Goal: Information Seeking & Learning: Learn about a topic

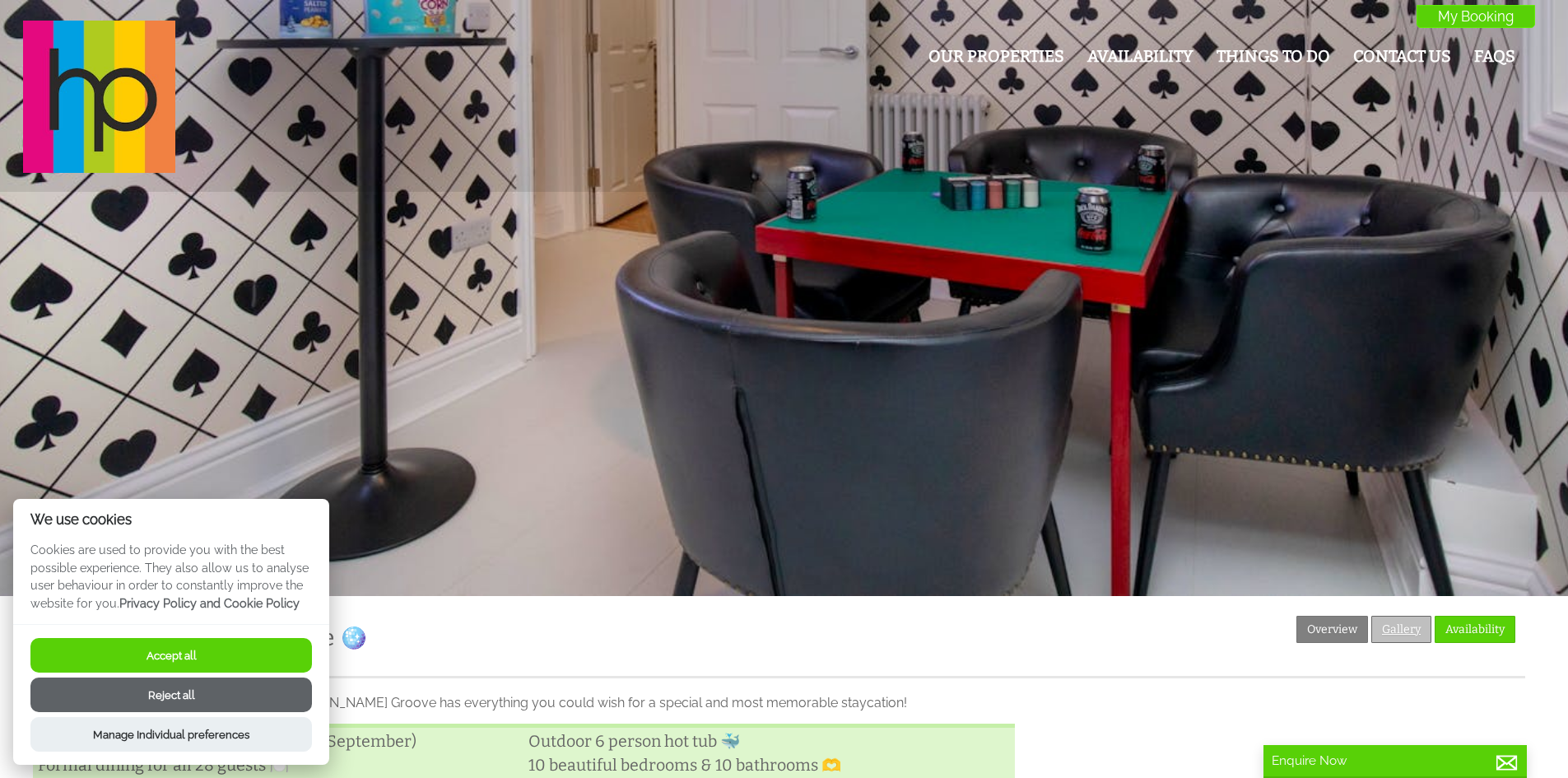
click at [1398, 640] on link "Gallery" at bounding box center [1401, 629] width 60 height 27
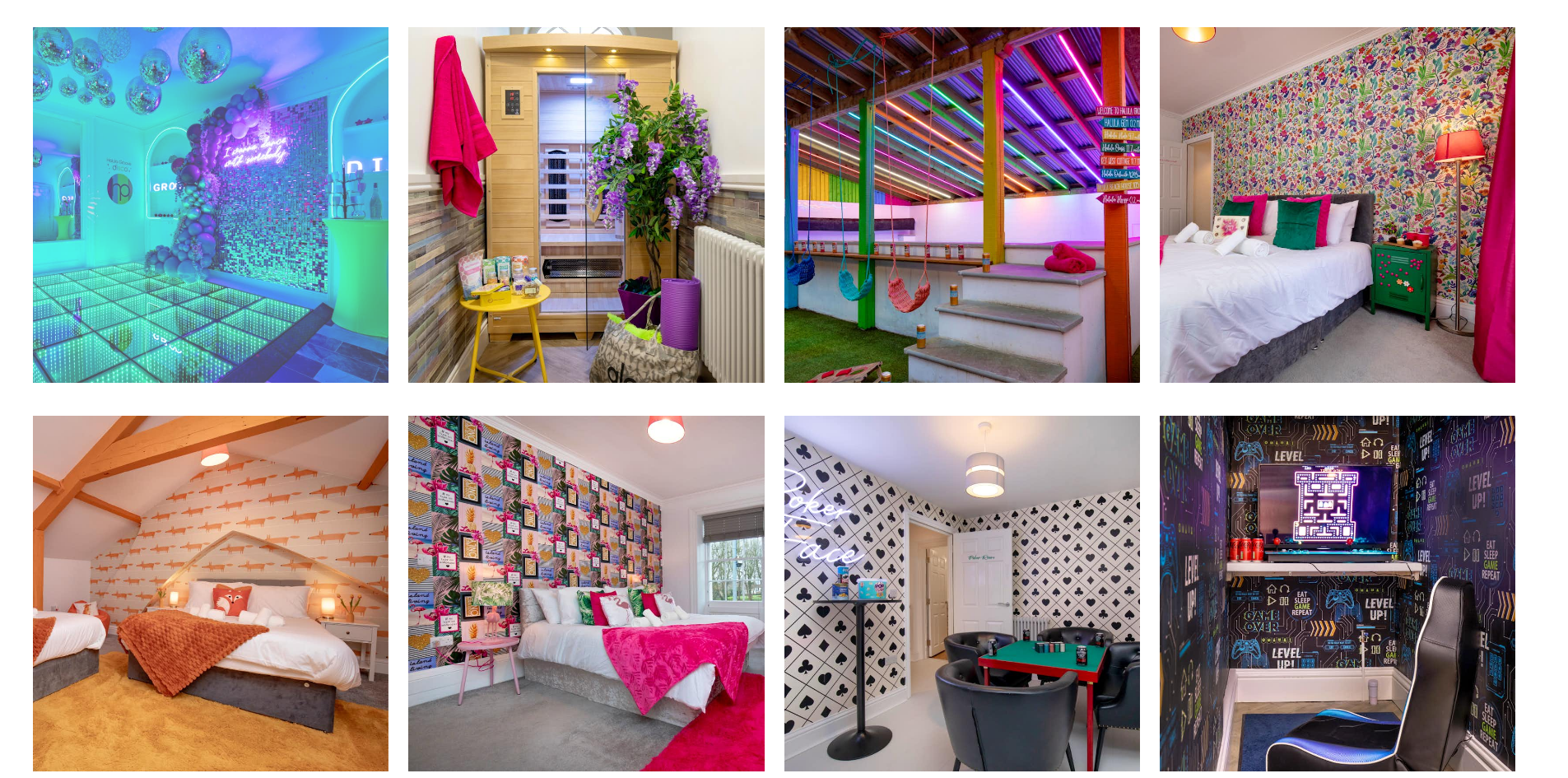
scroll to position [2223, 0]
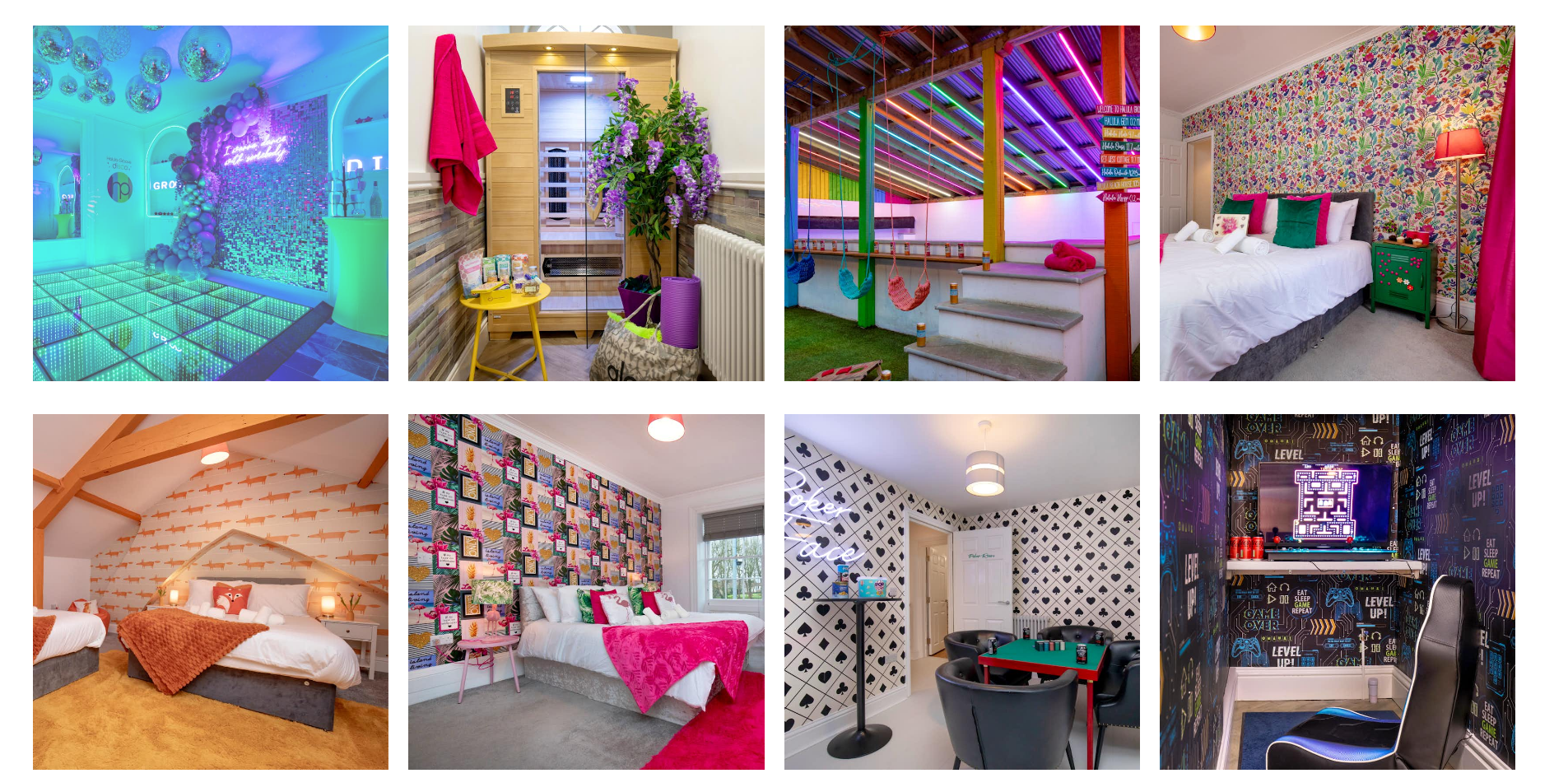
click at [99, 250] on img at bounding box center [210, 203] width 356 height 356
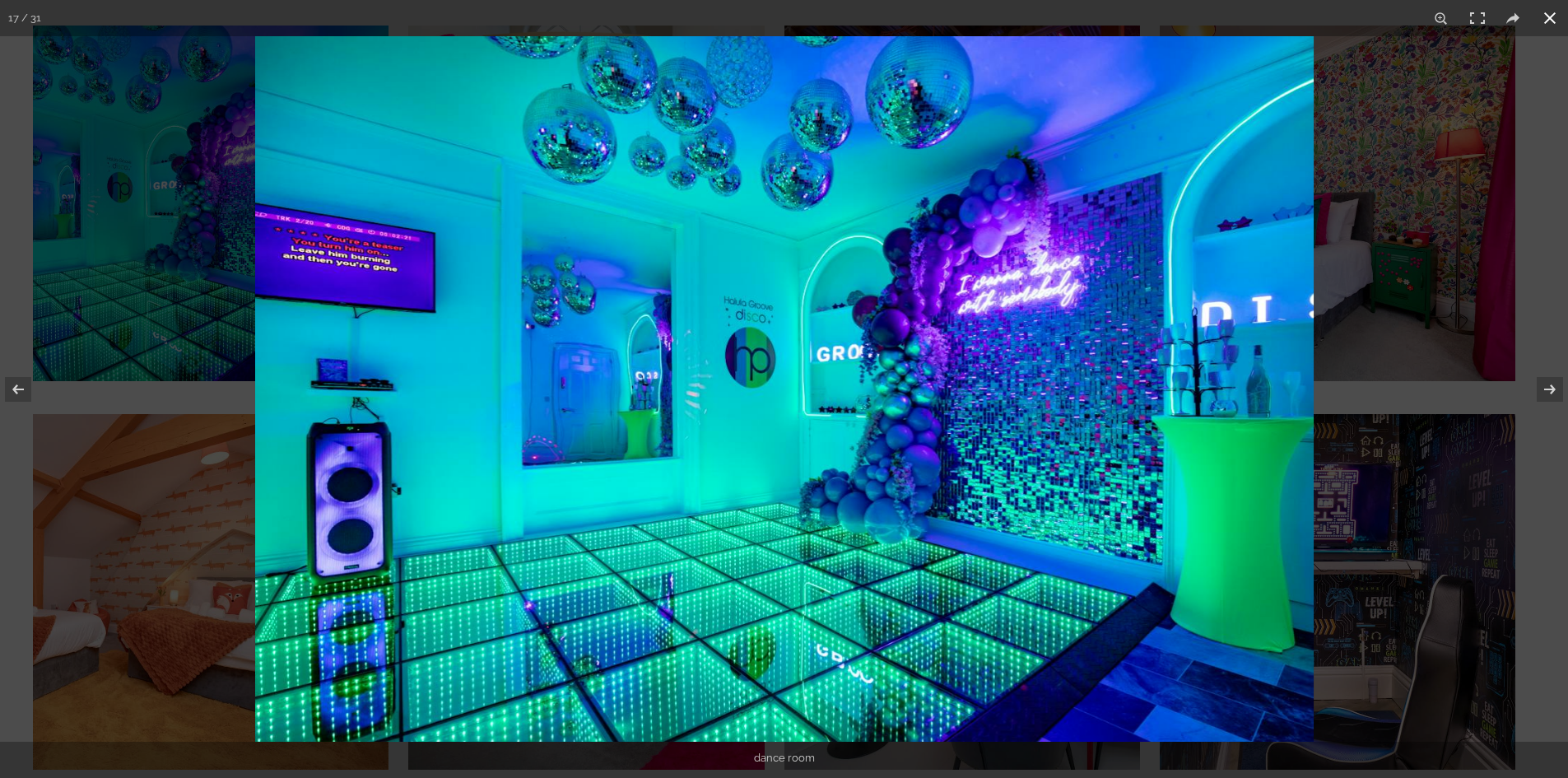
click at [1435, 503] on div at bounding box center [1039, 425] width 1568 height 778
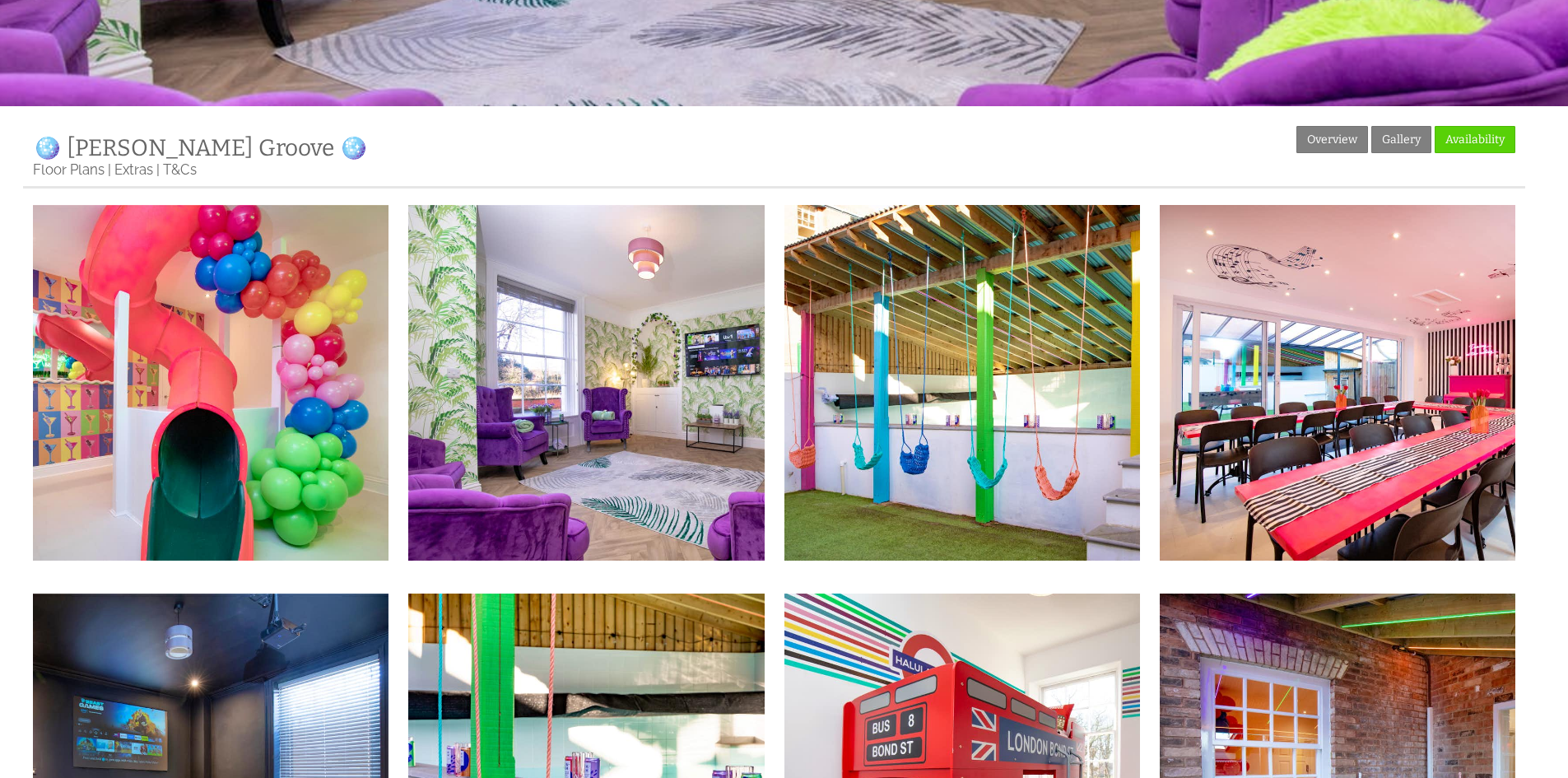
scroll to position [79, 0]
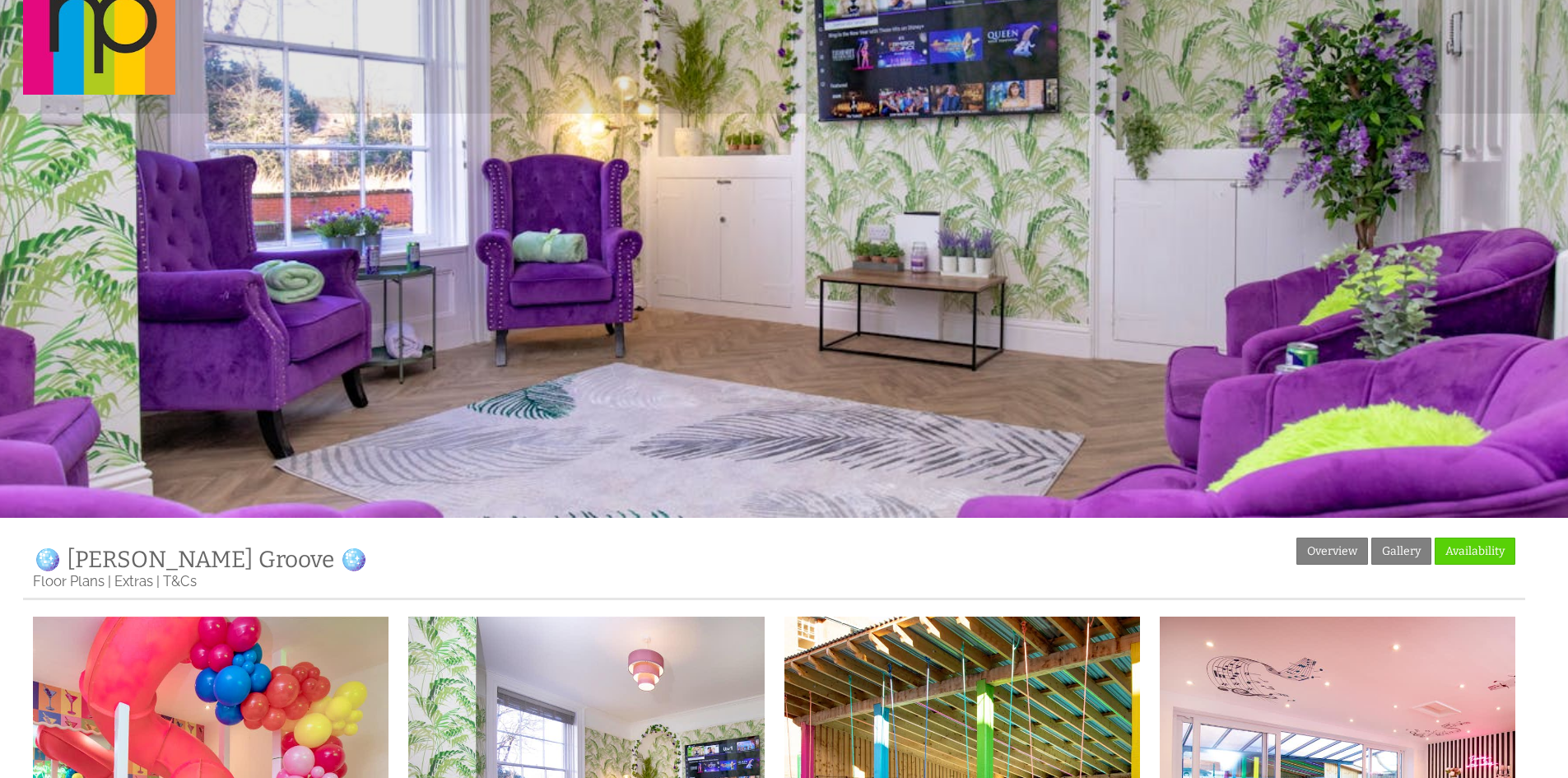
click at [705, 289] on div at bounding box center [784, 219] width 1568 height 596
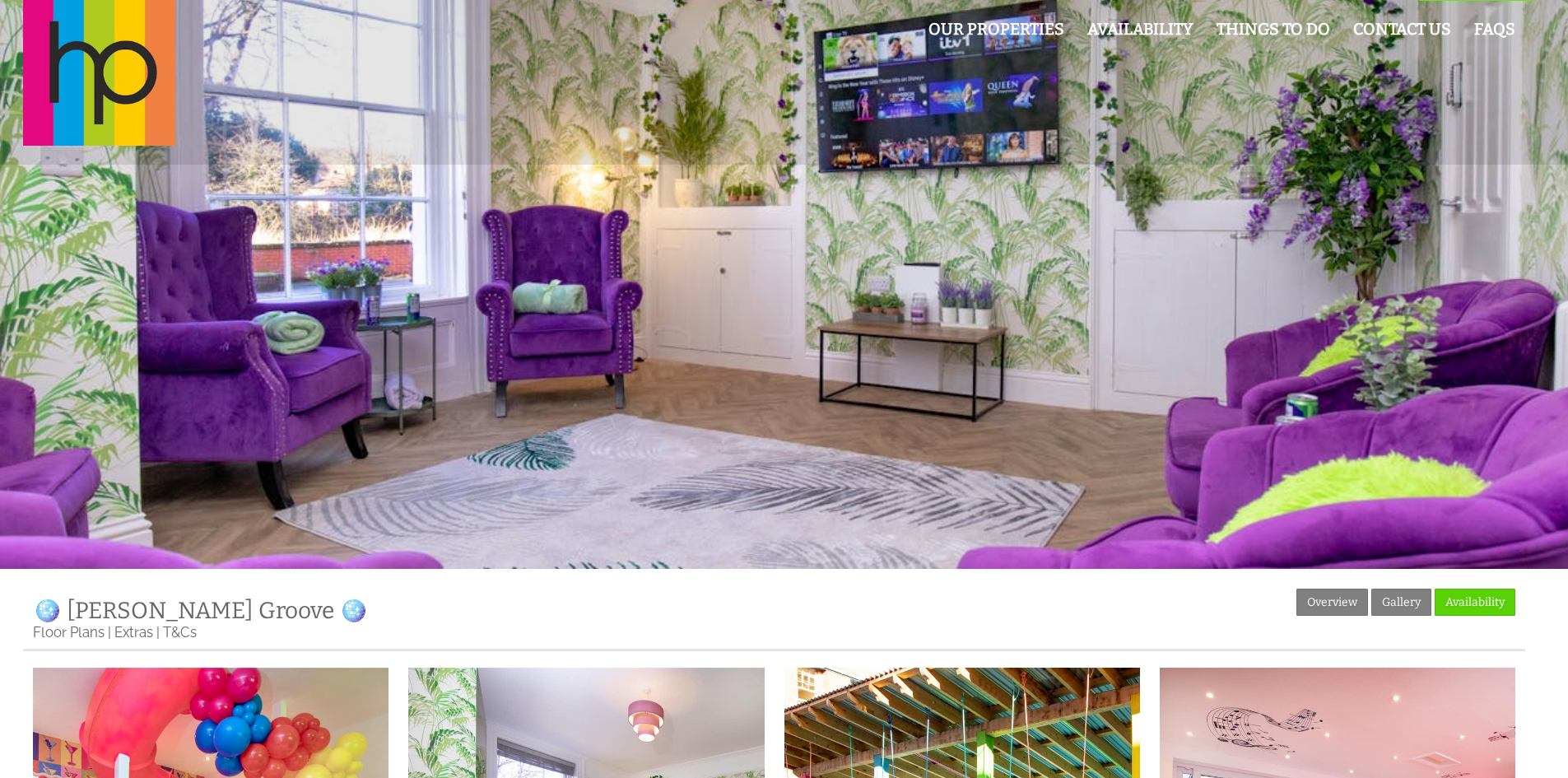
scroll to position [0, 0]
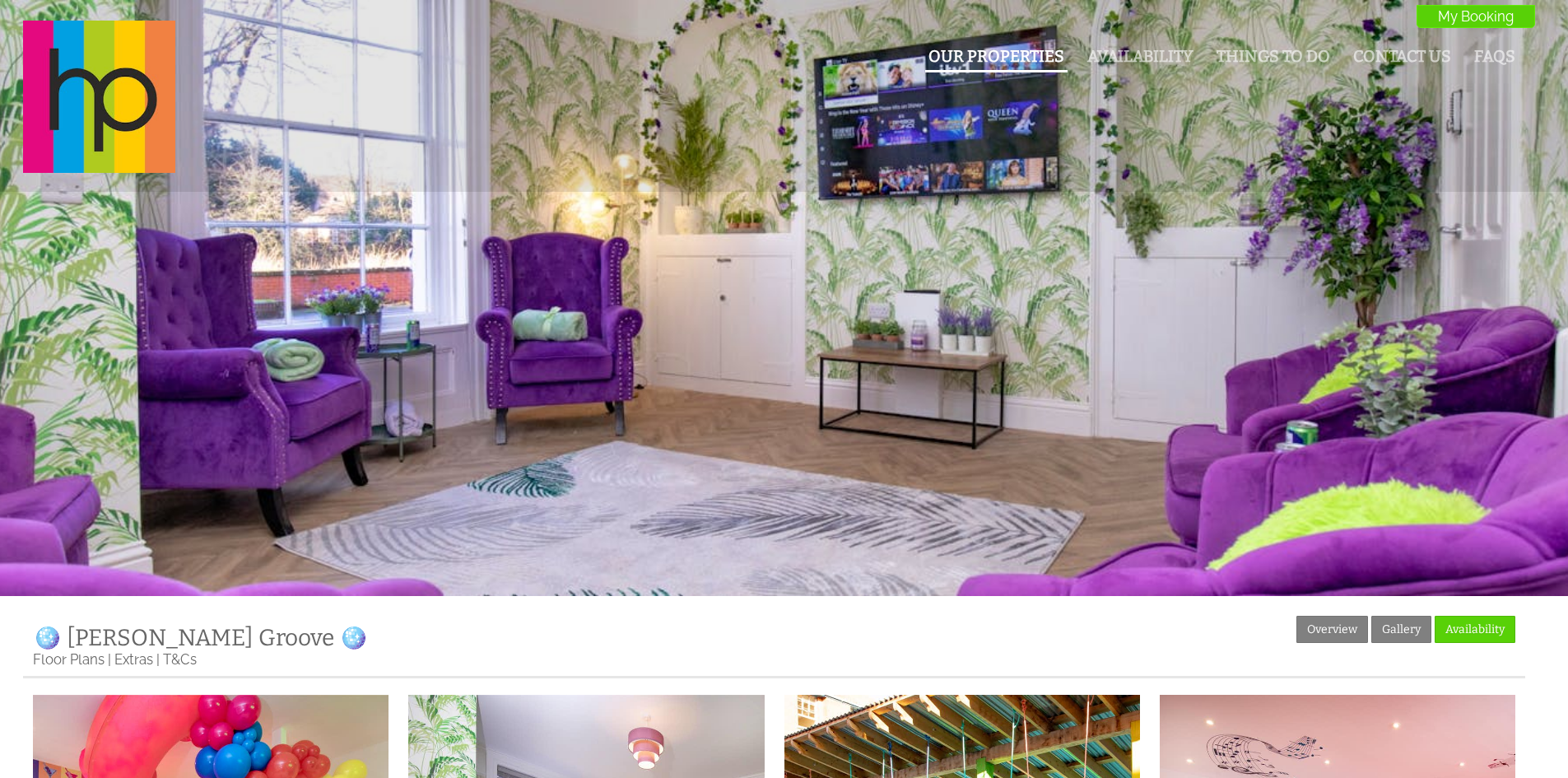
click at [1018, 56] on link "Our Properties" at bounding box center [996, 57] width 136 height 19
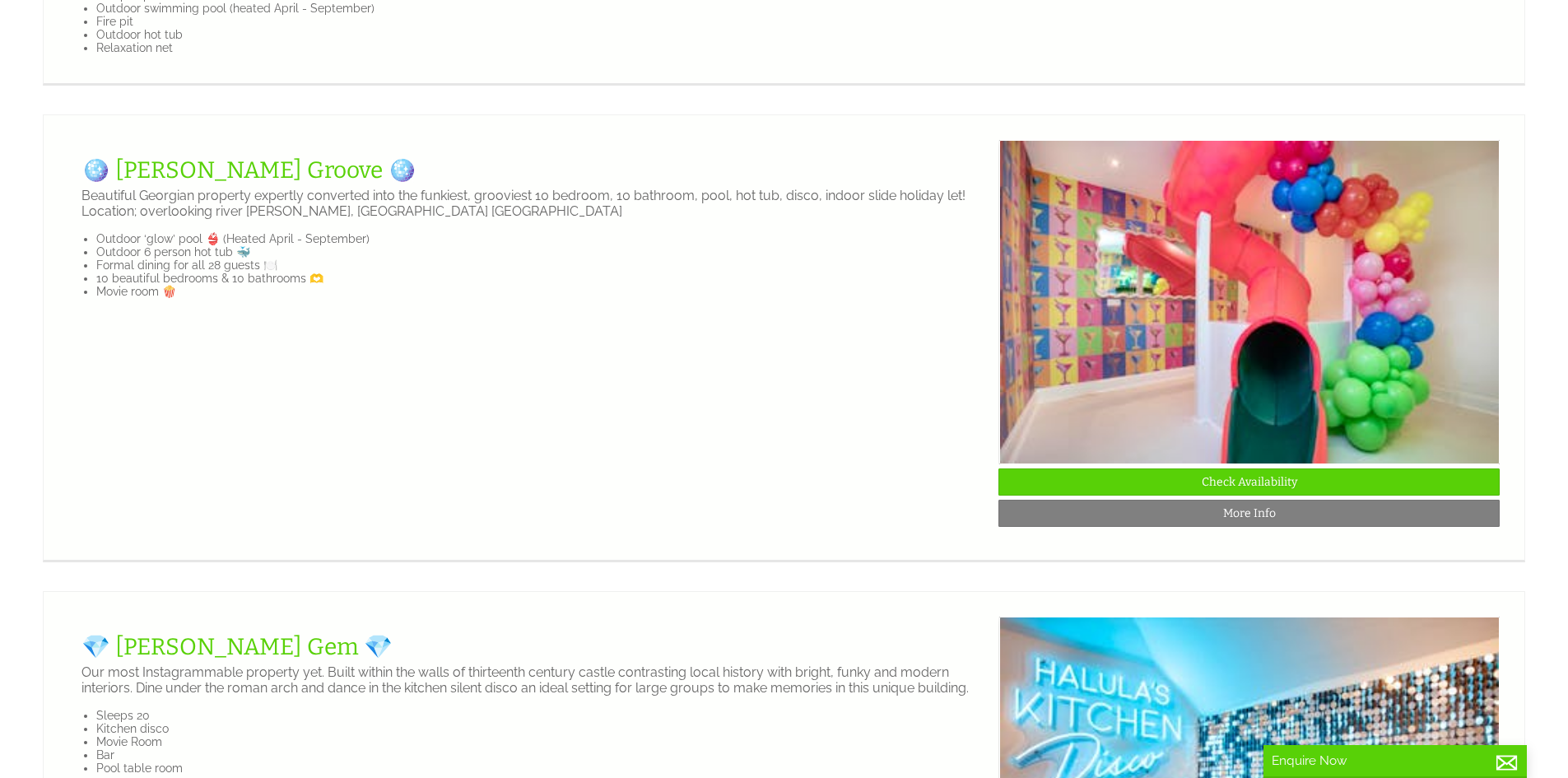
scroll to position [2634, 0]
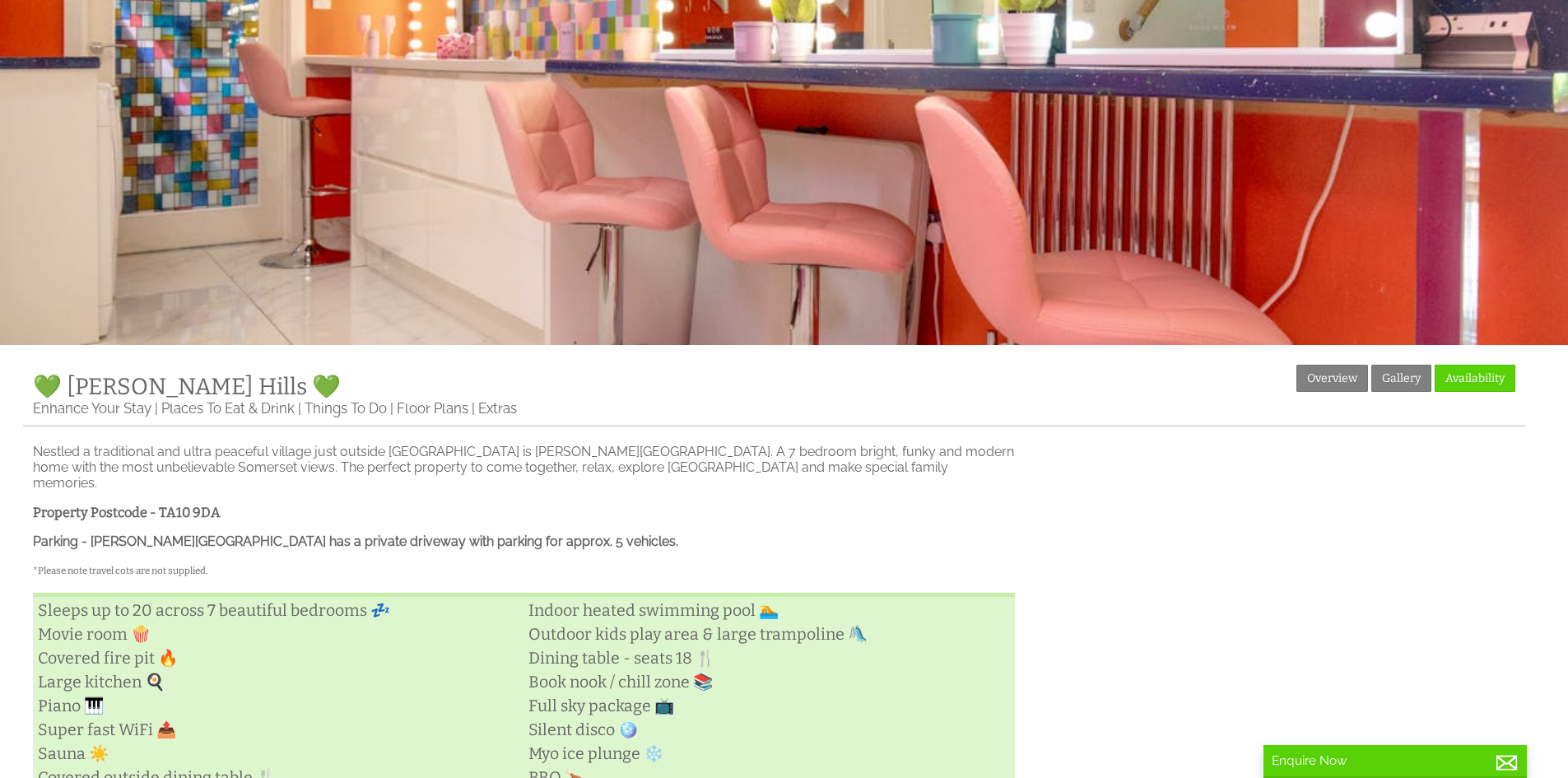
scroll to position [412, 0]
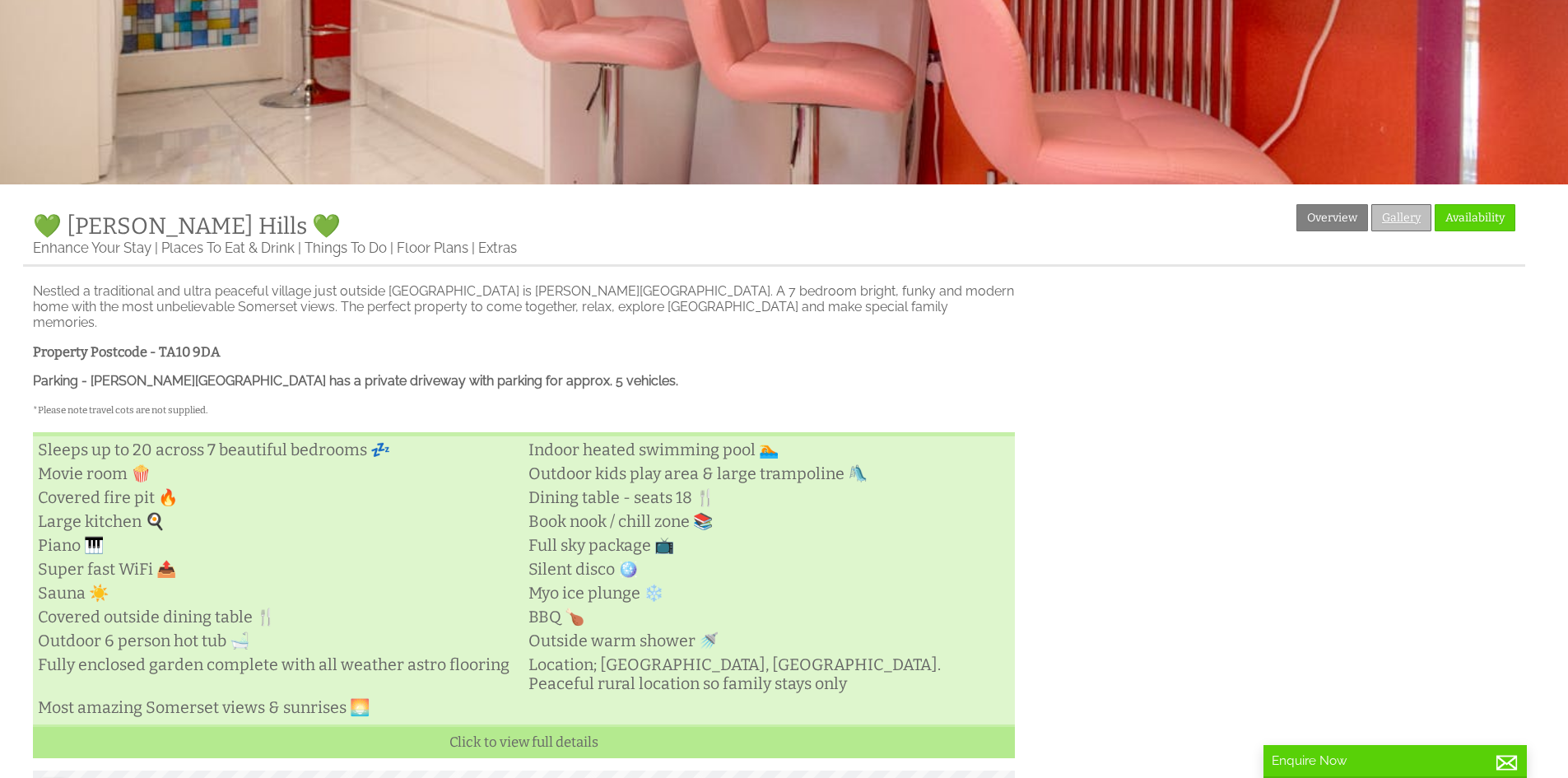
click at [1392, 224] on link "Gallery" at bounding box center [1401, 218] width 60 height 27
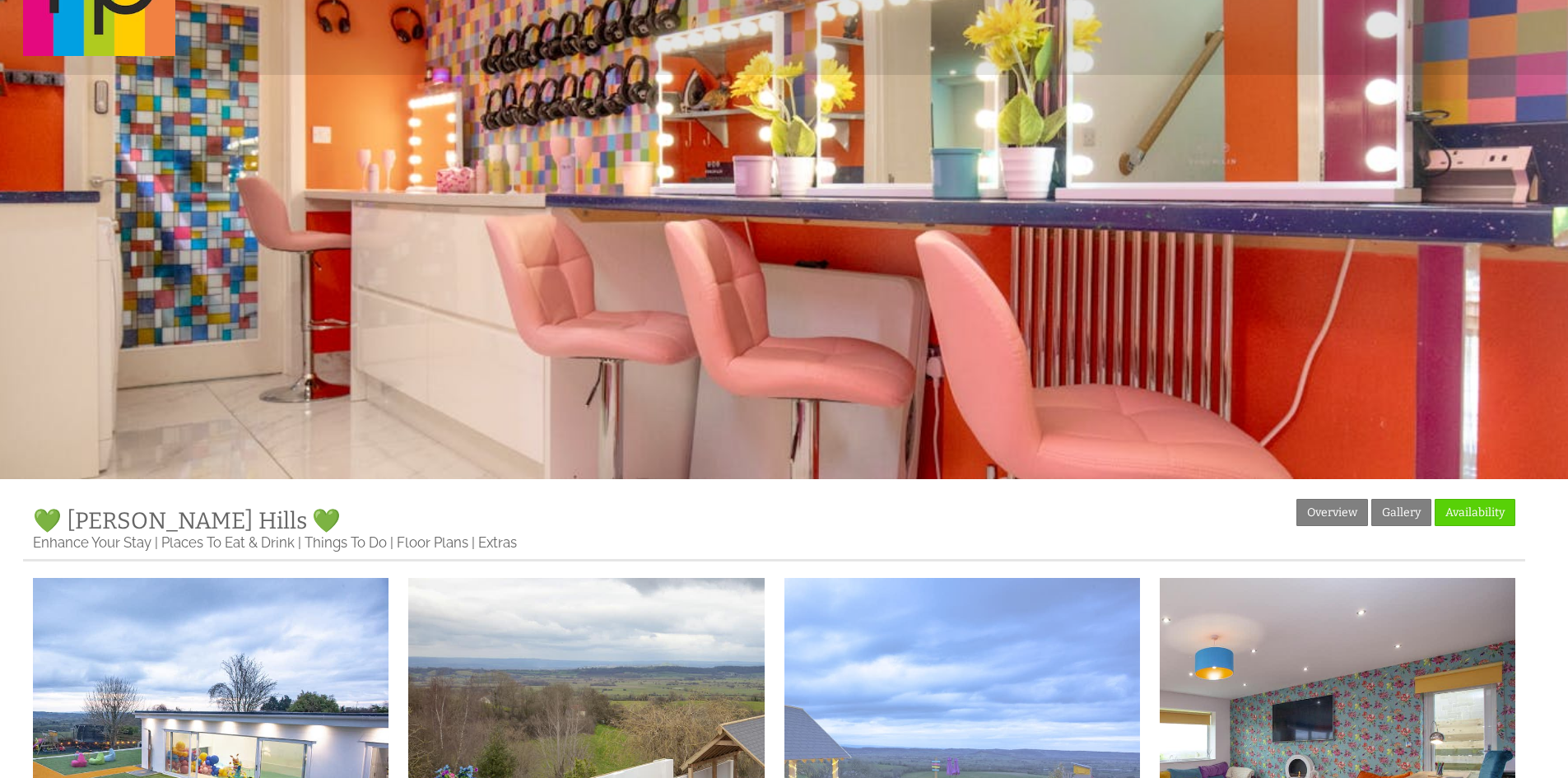
scroll to position [577, 0]
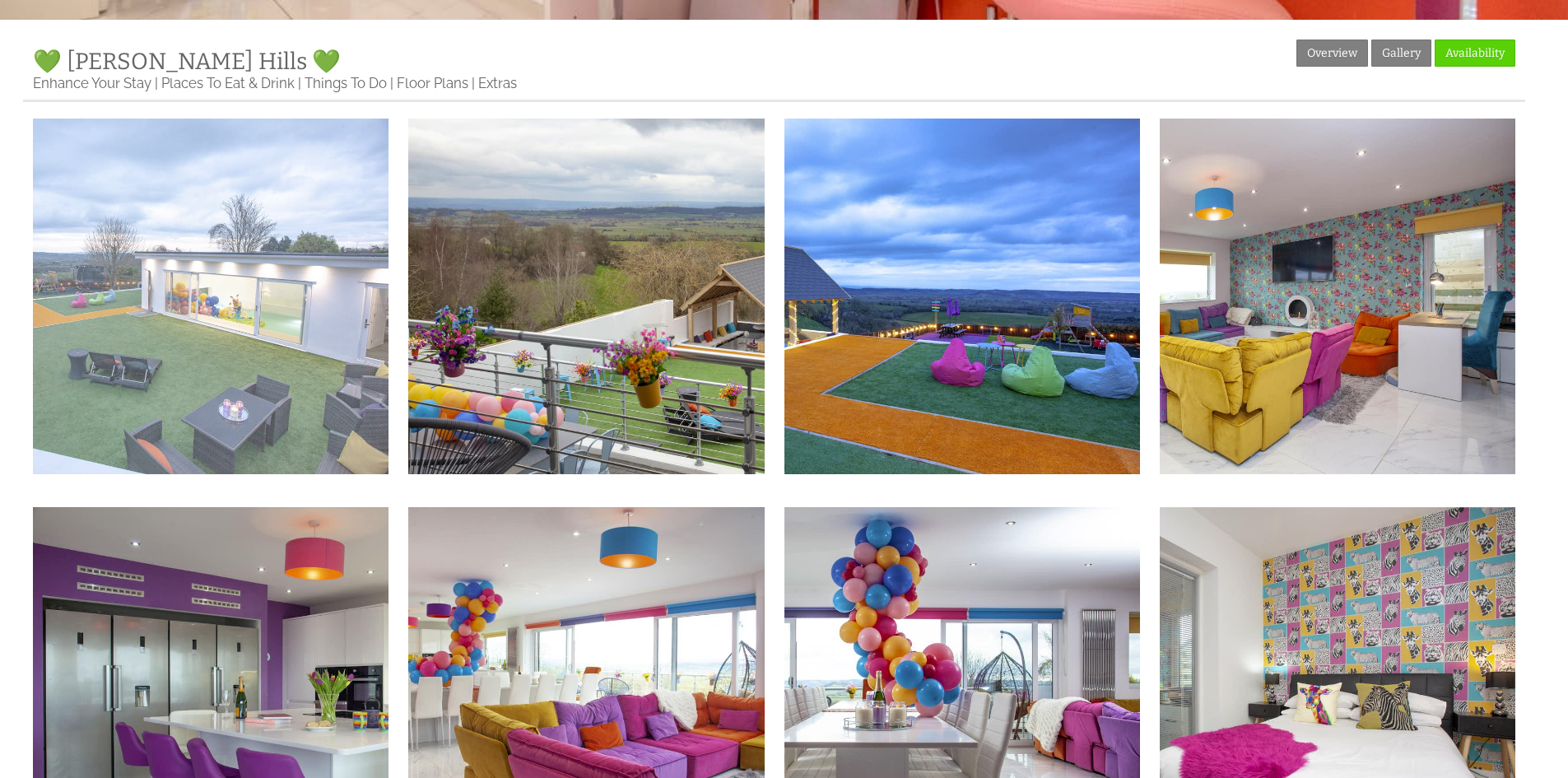
click at [229, 286] on img at bounding box center [210, 296] width 356 height 356
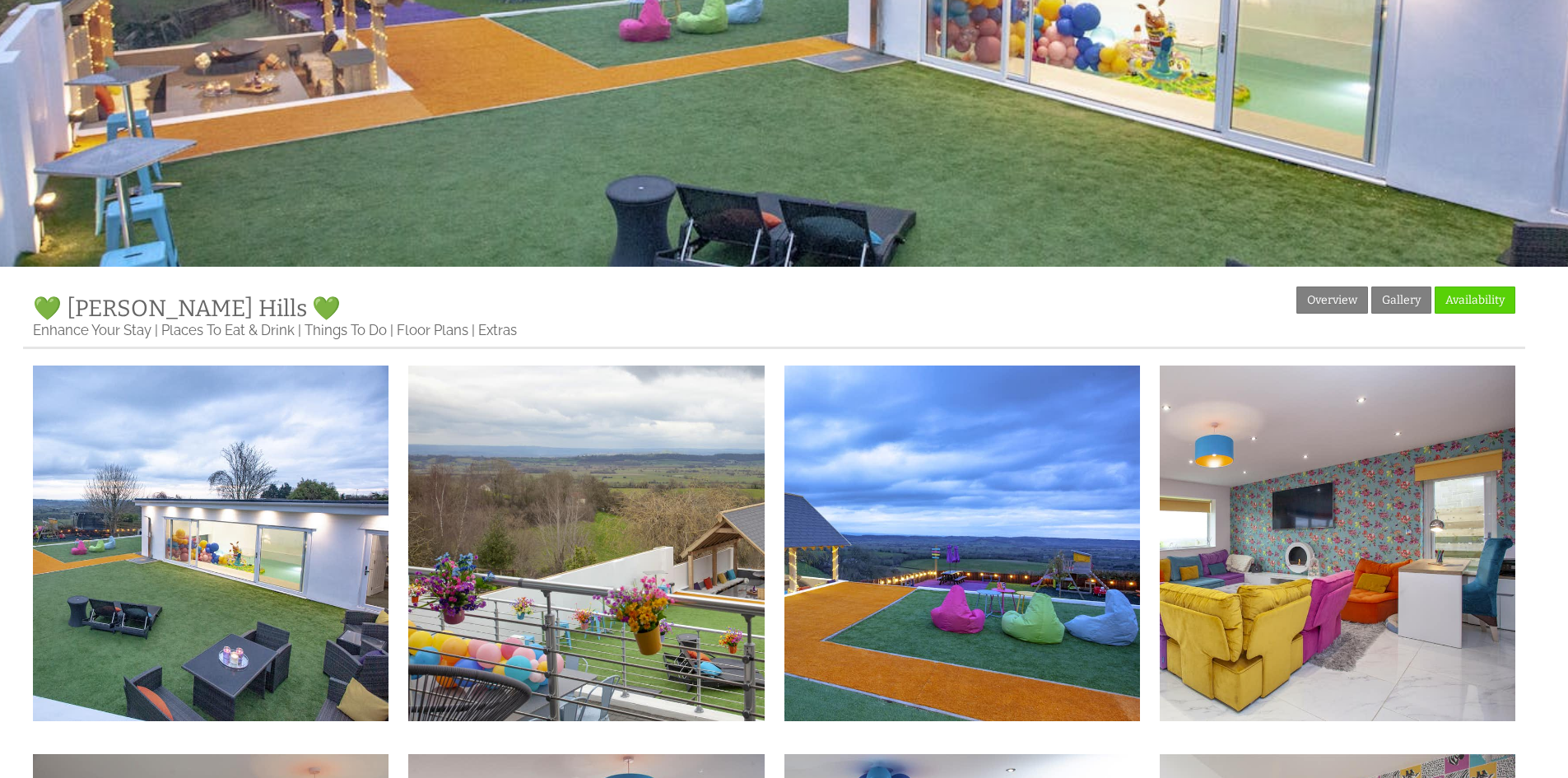
scroll to position [412, 0]
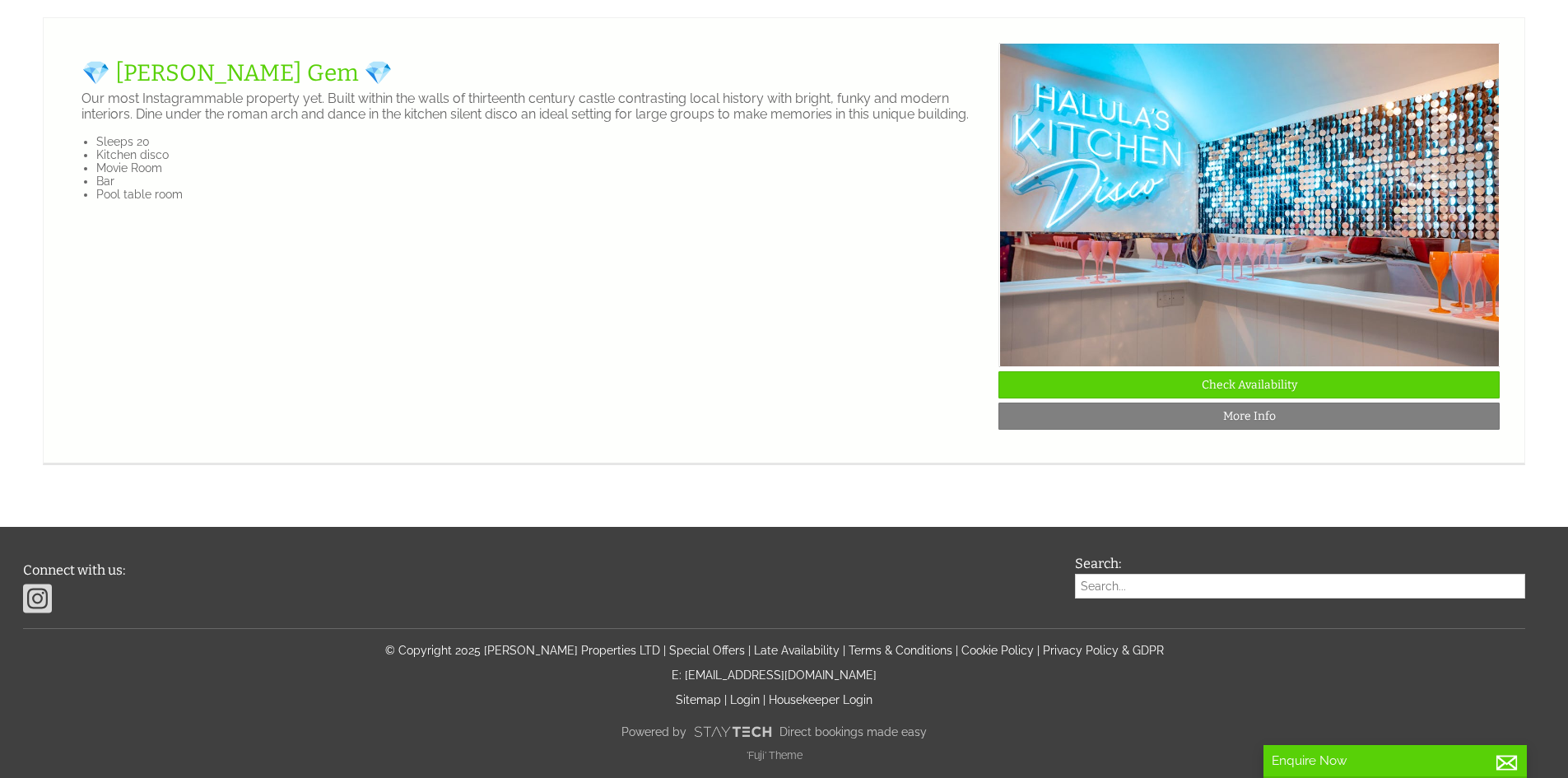
scroll to position [4075, 0]
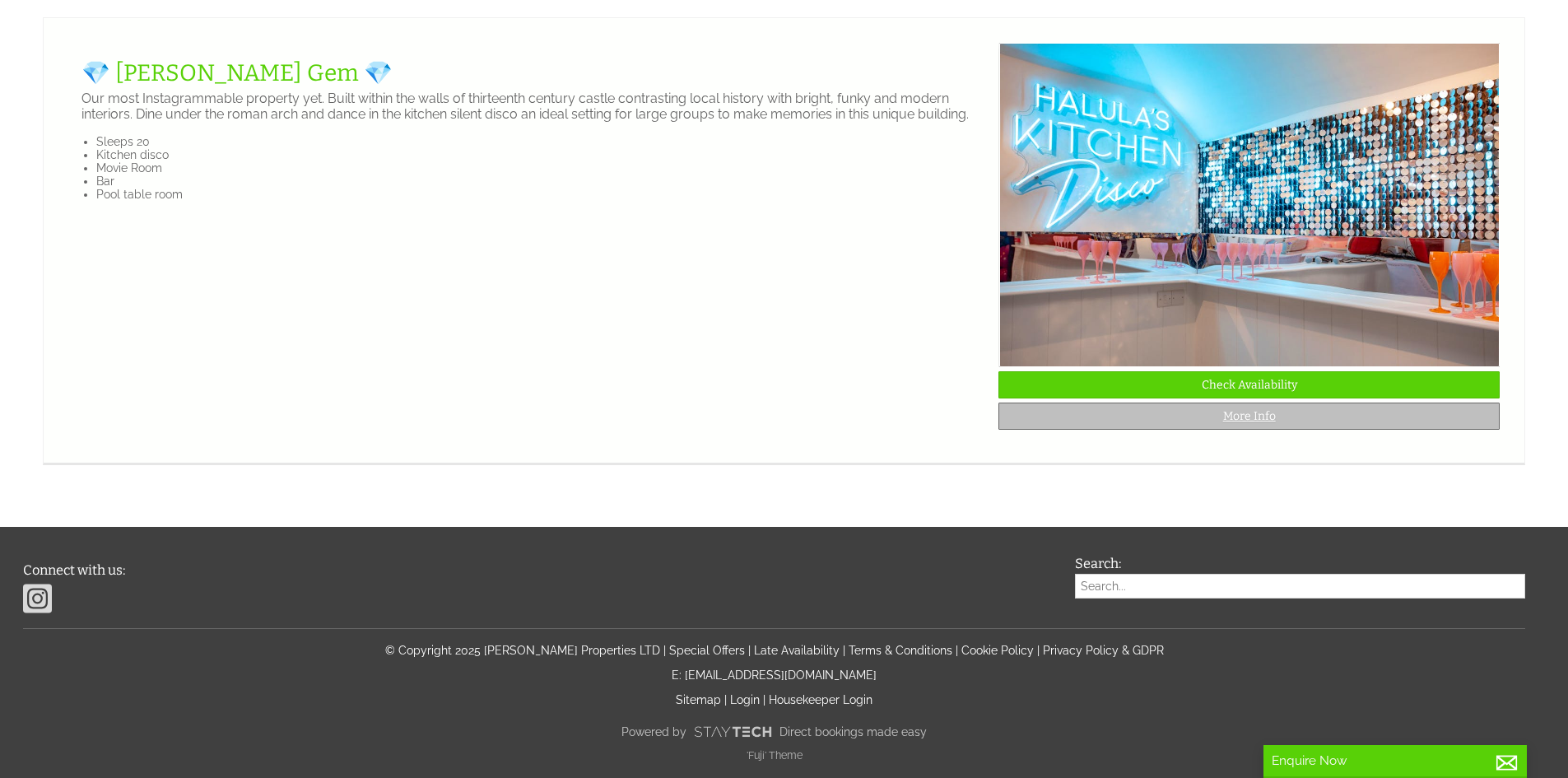
click at [1163, 410] on link "More Info" at bounding box center [1249, 416] width 502 height 27
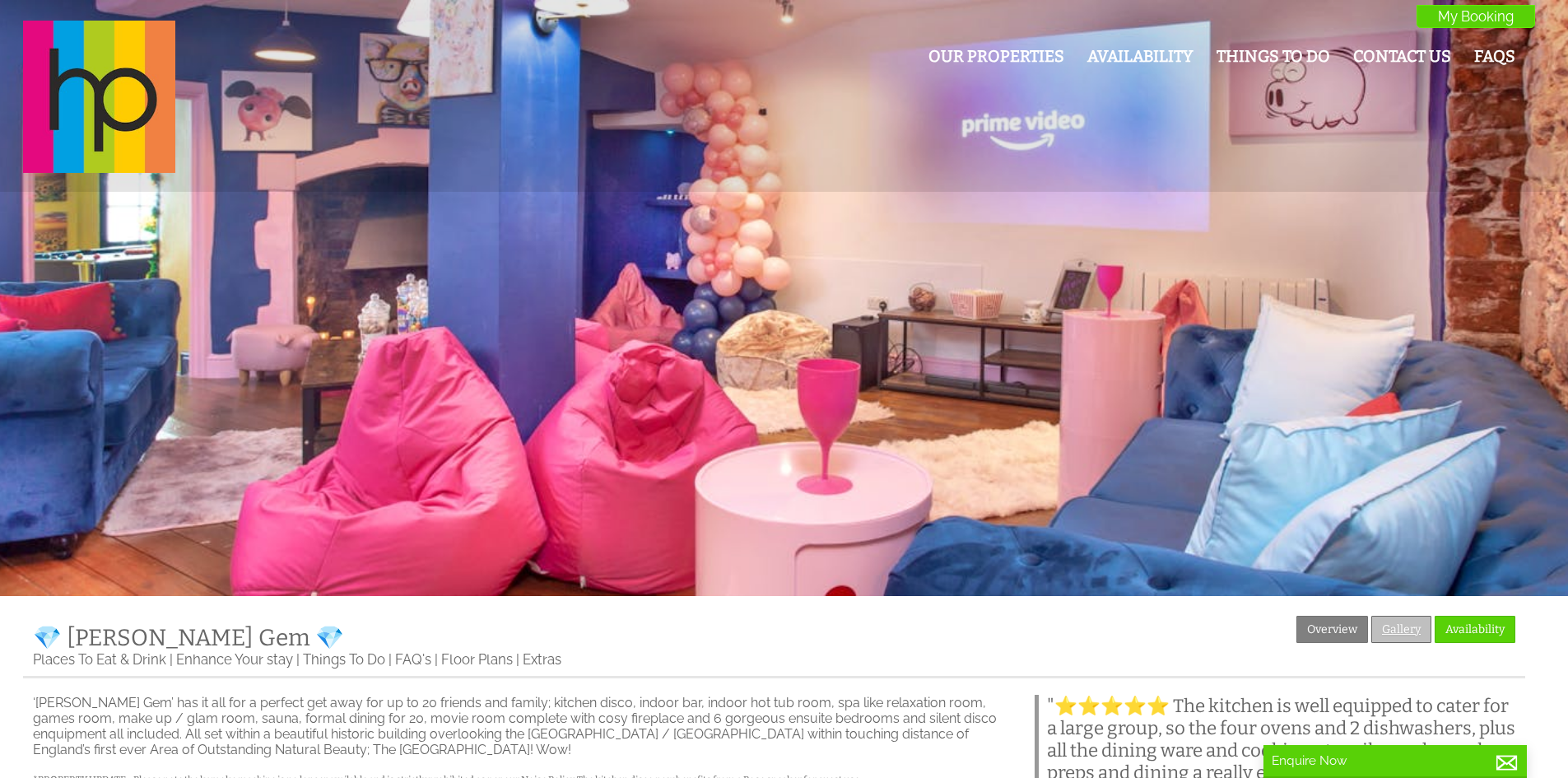
click at [1406, 625] on link "Gallery" at bounding box center [1401, 629] width 60 height 27
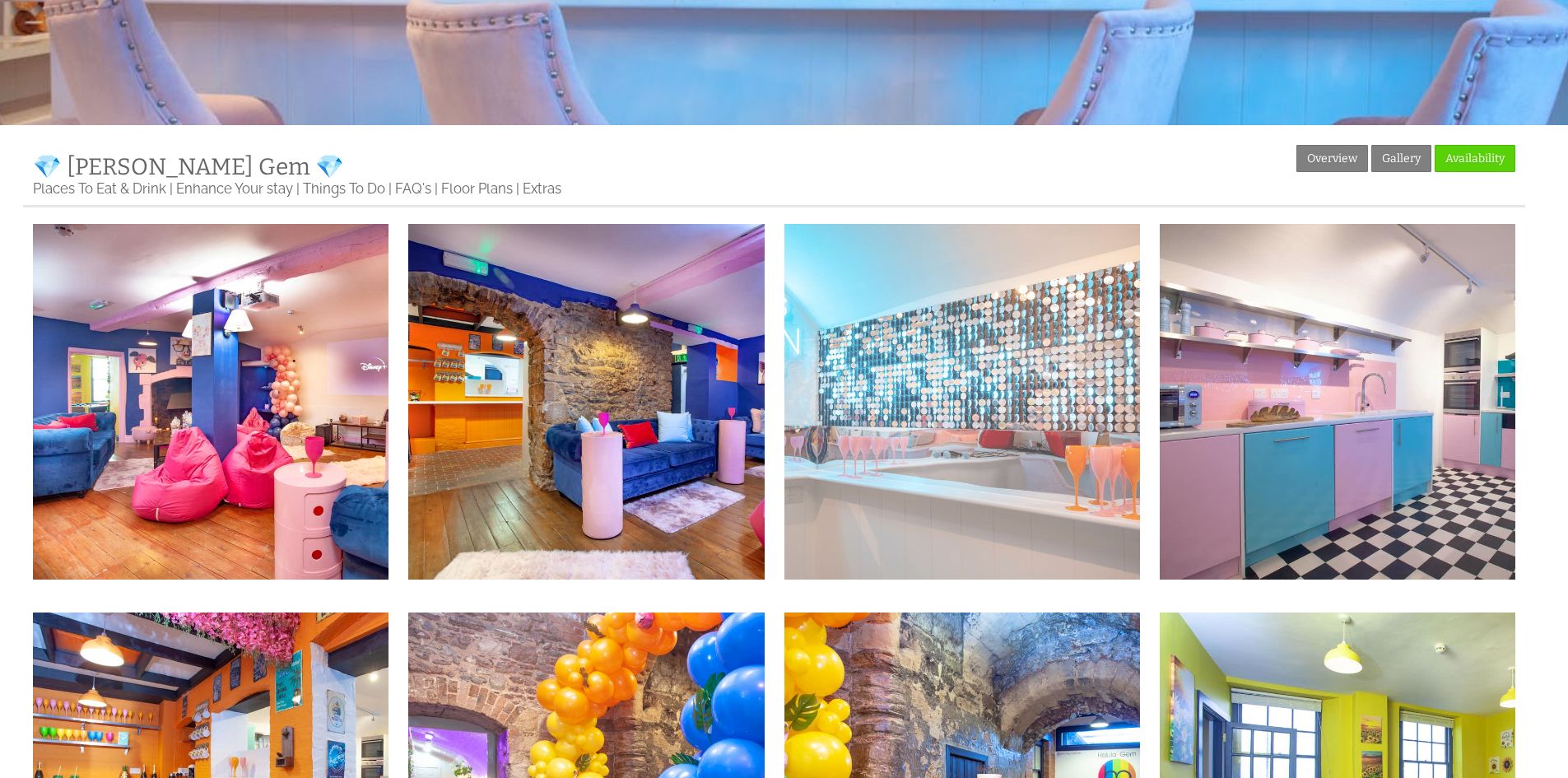
scroll to position [494, 0]
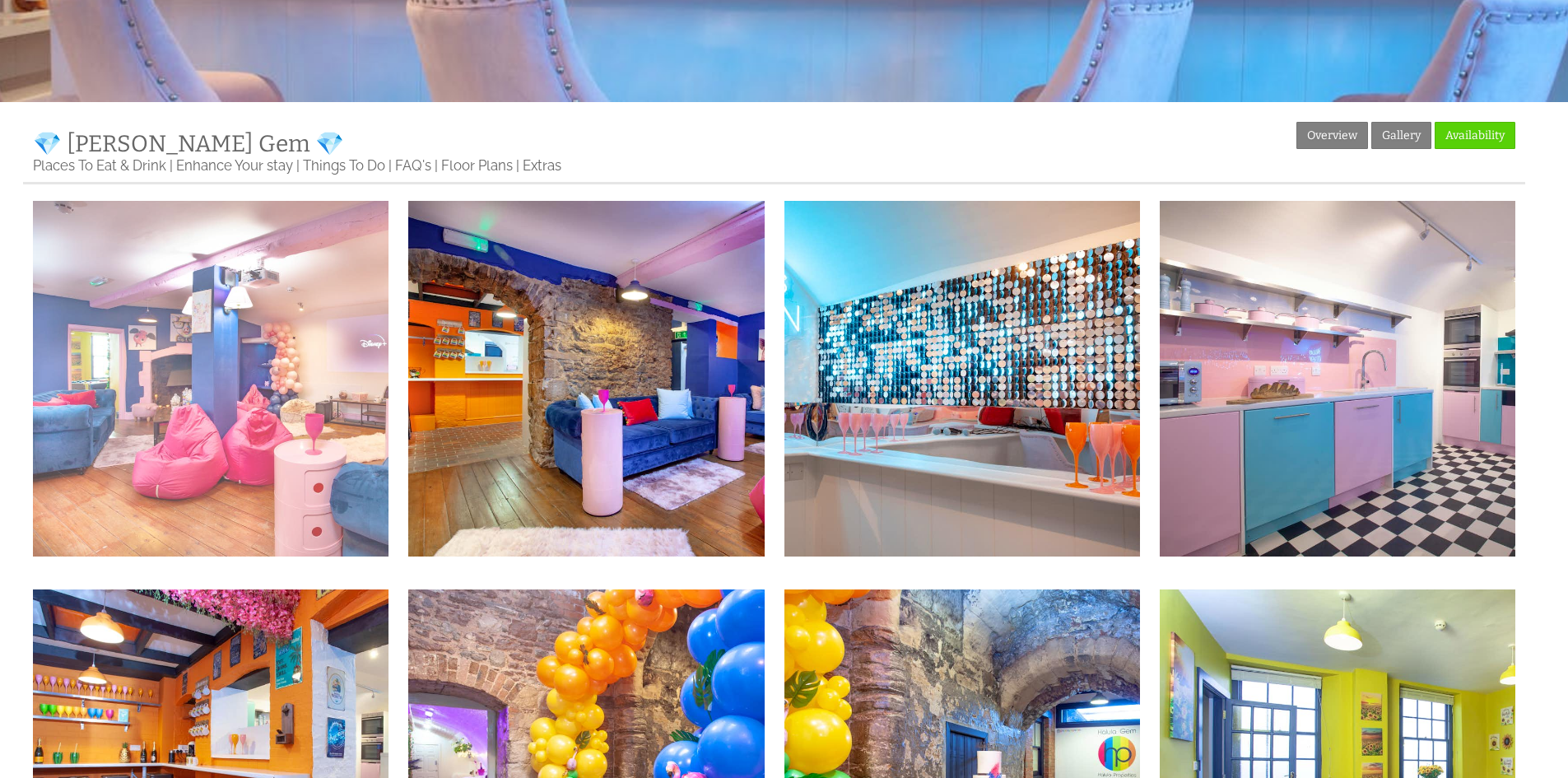
click at [233, 351] on img at bounding box center [210, 378] width 356 height 356
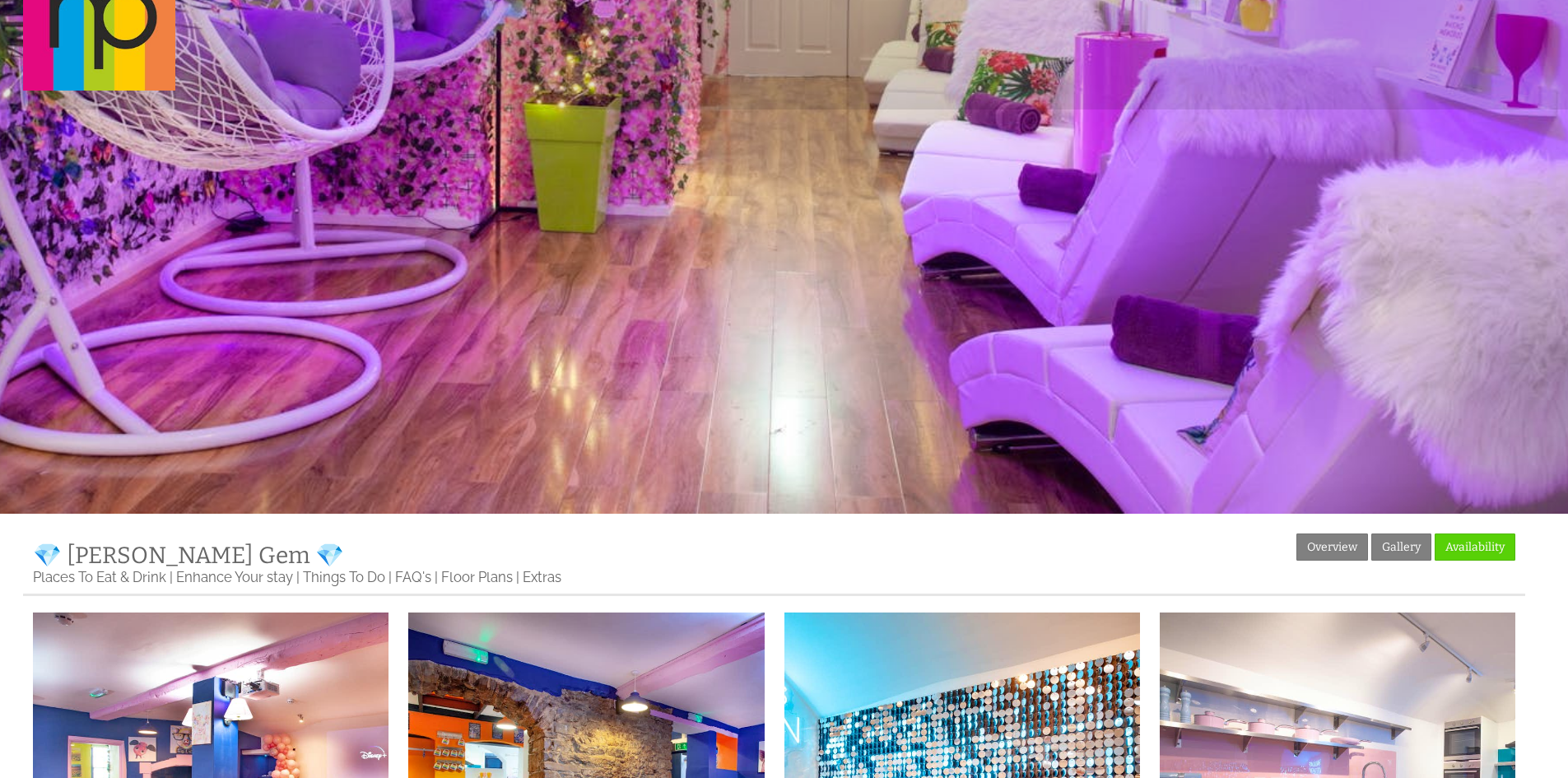
scroll to position [0, 0]
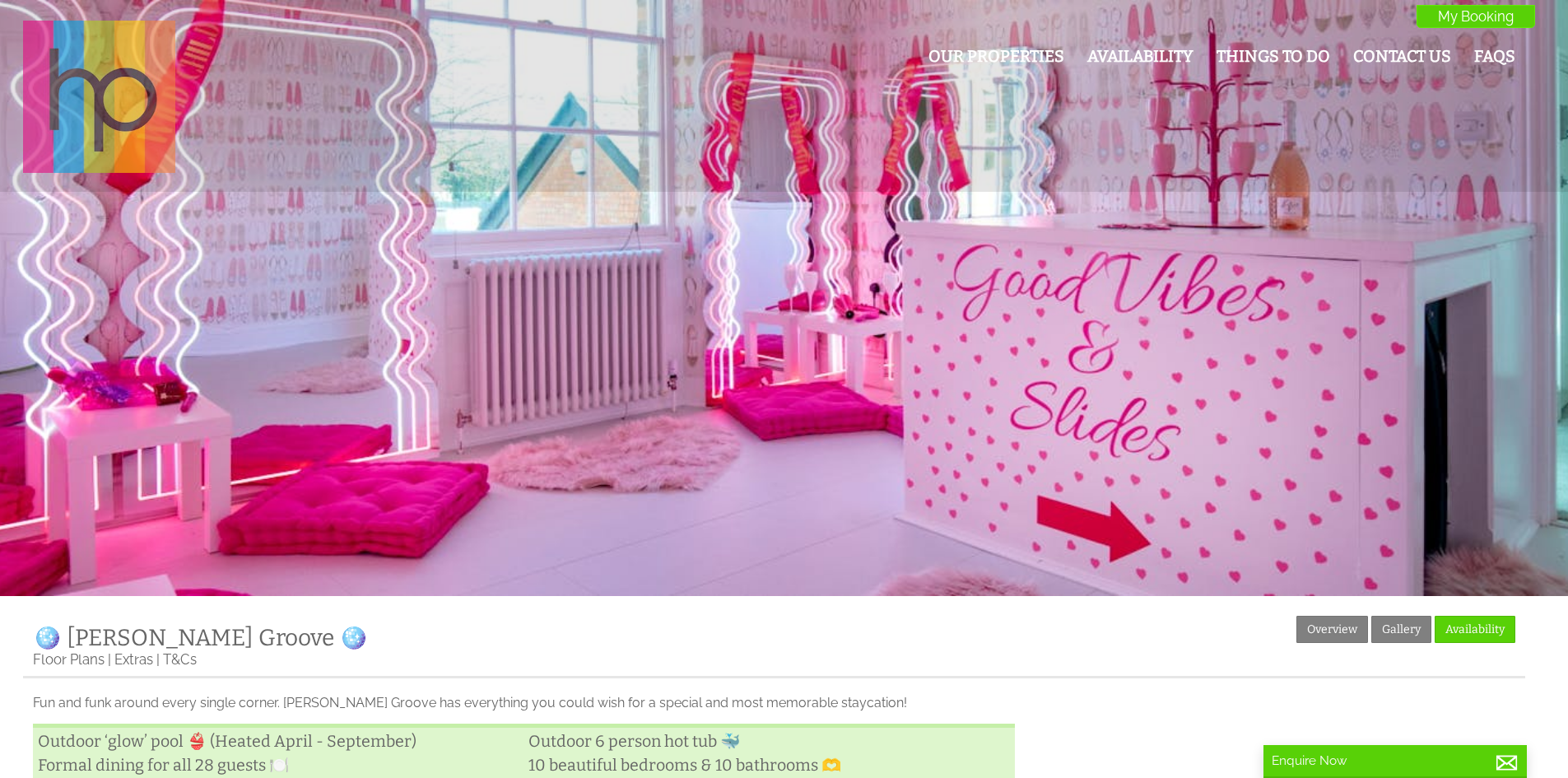
click at [130, 107] on img at bounding box center [99, 96] width 152 height 153
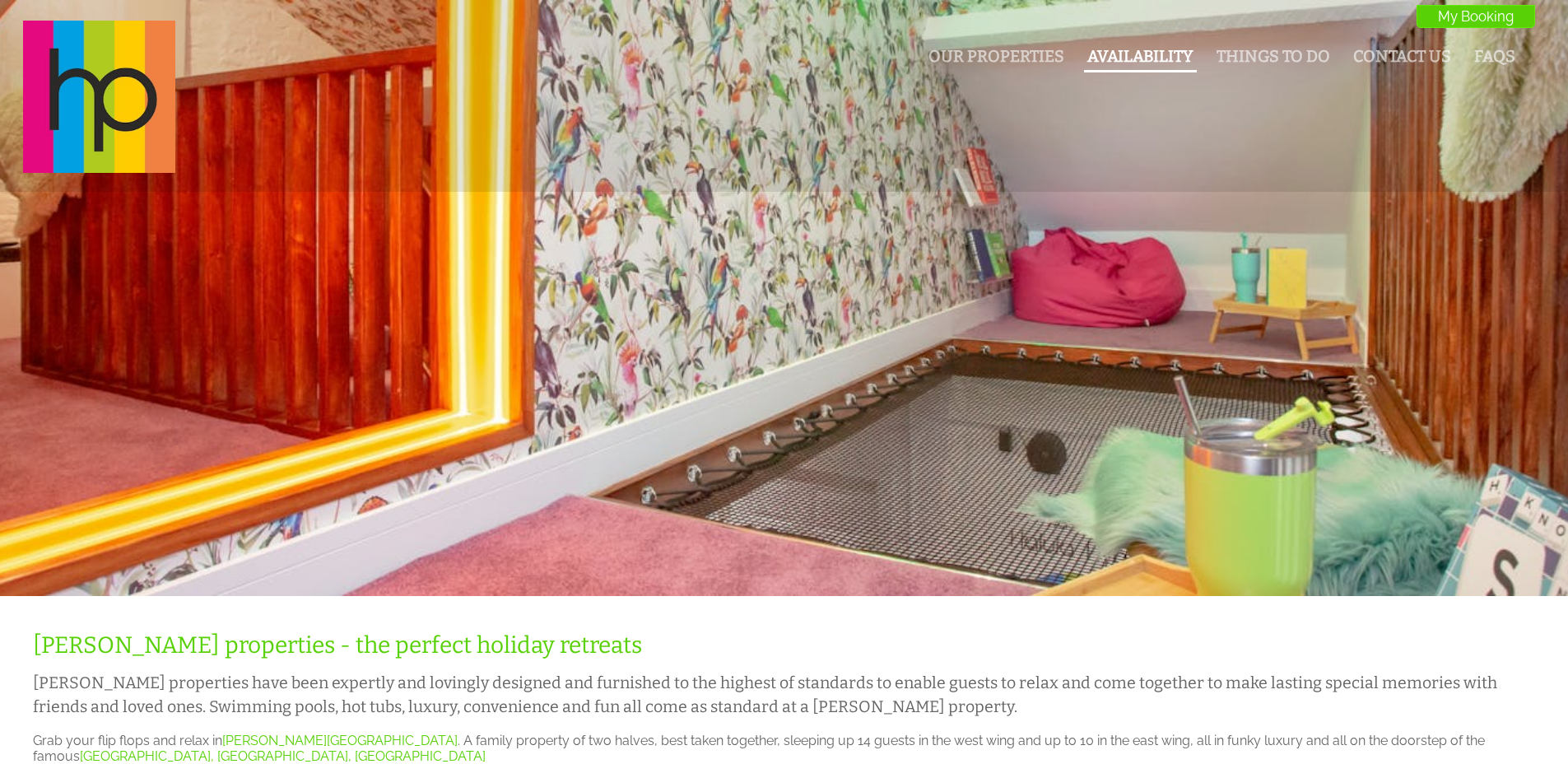
click at [1138, 51] on link "Availability" at bounding box center [1140, 57] width 106 height 19
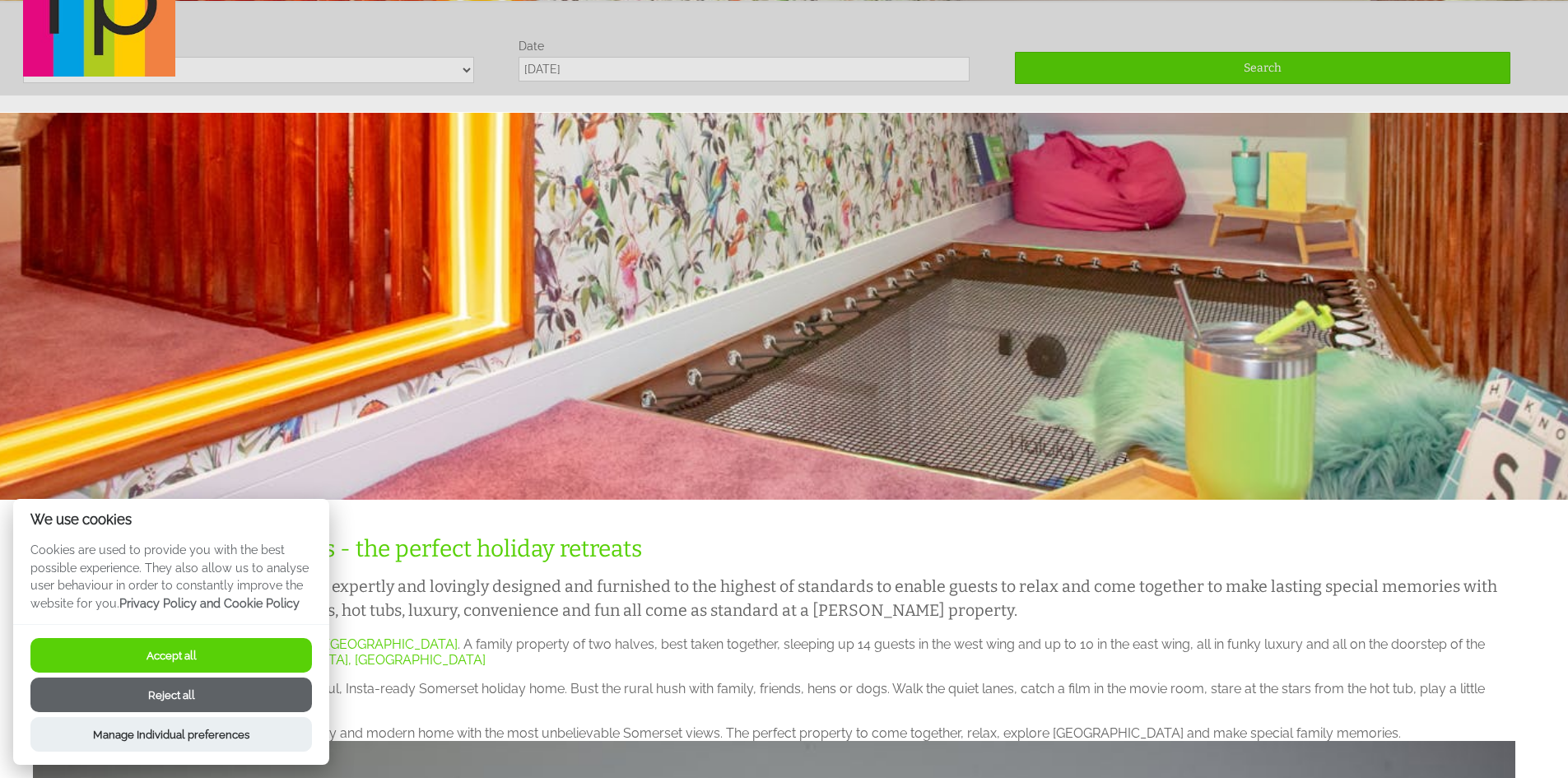
scroll to position [97, 0]
click at [359, 70] on div "Our Properties Availability Things To Do Contact Us FAQs My Booking My Booking" at bounding box center [774, 0] width 1522 height 154
click at [467, 69] on div "Our Properties Availability Things To Do Contact Us FAQs My Booking My Booking" at bounding box center [774, 0] width 1522 height 154
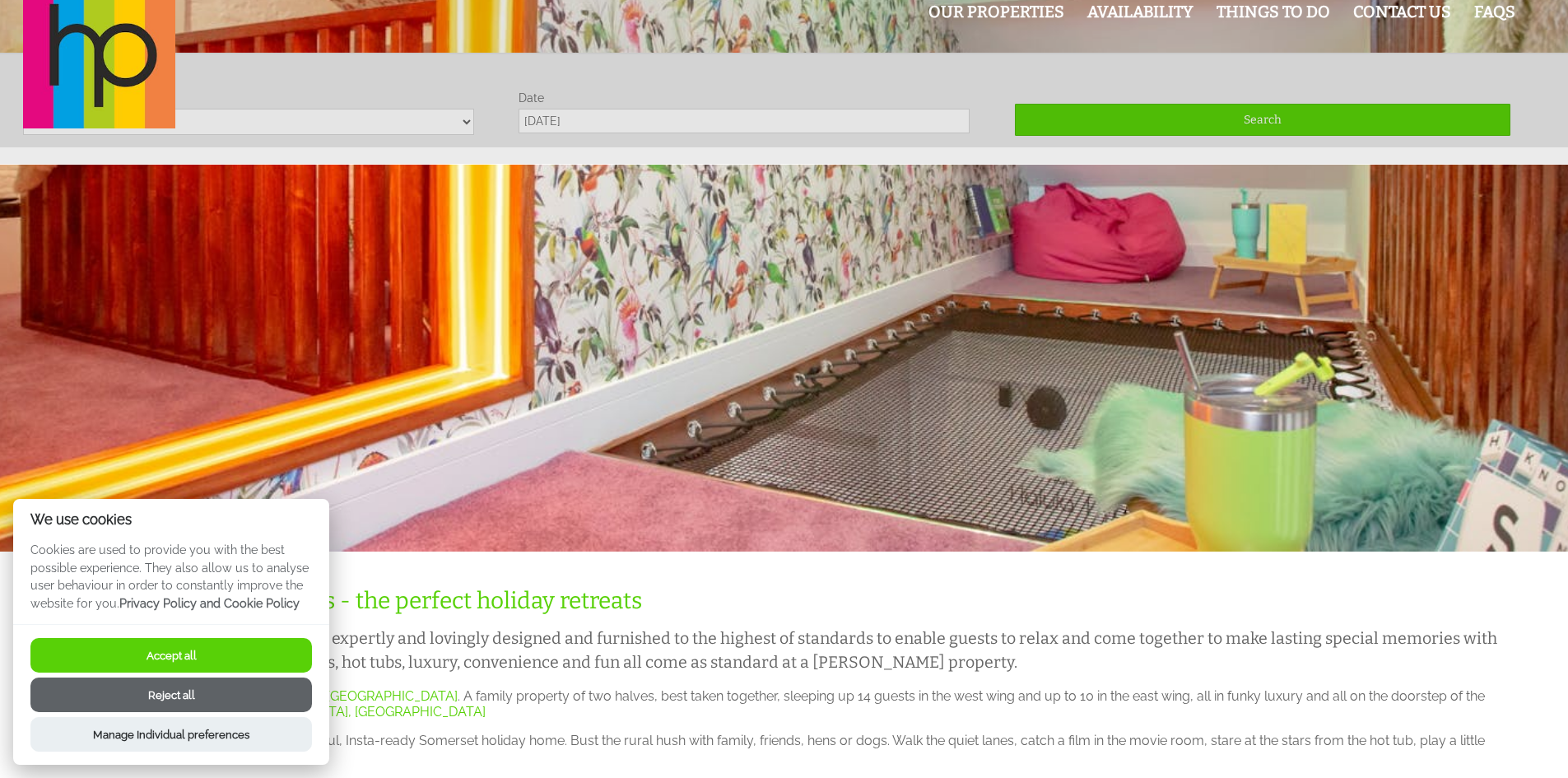
scroll to position [0, 0]
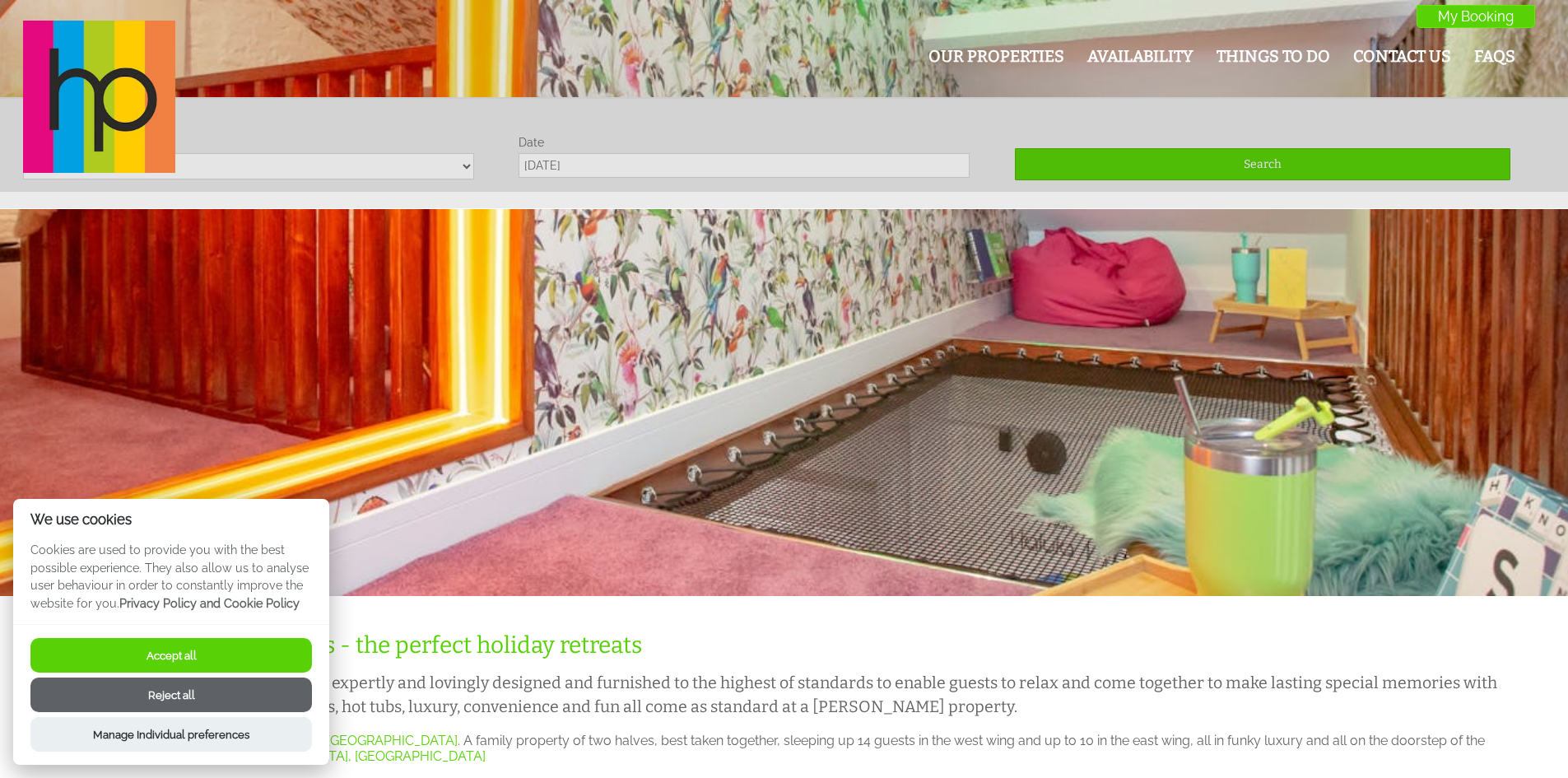
click at [177, 687] on button "Reject all" at bounding box center [172, 695] width 282 height 35
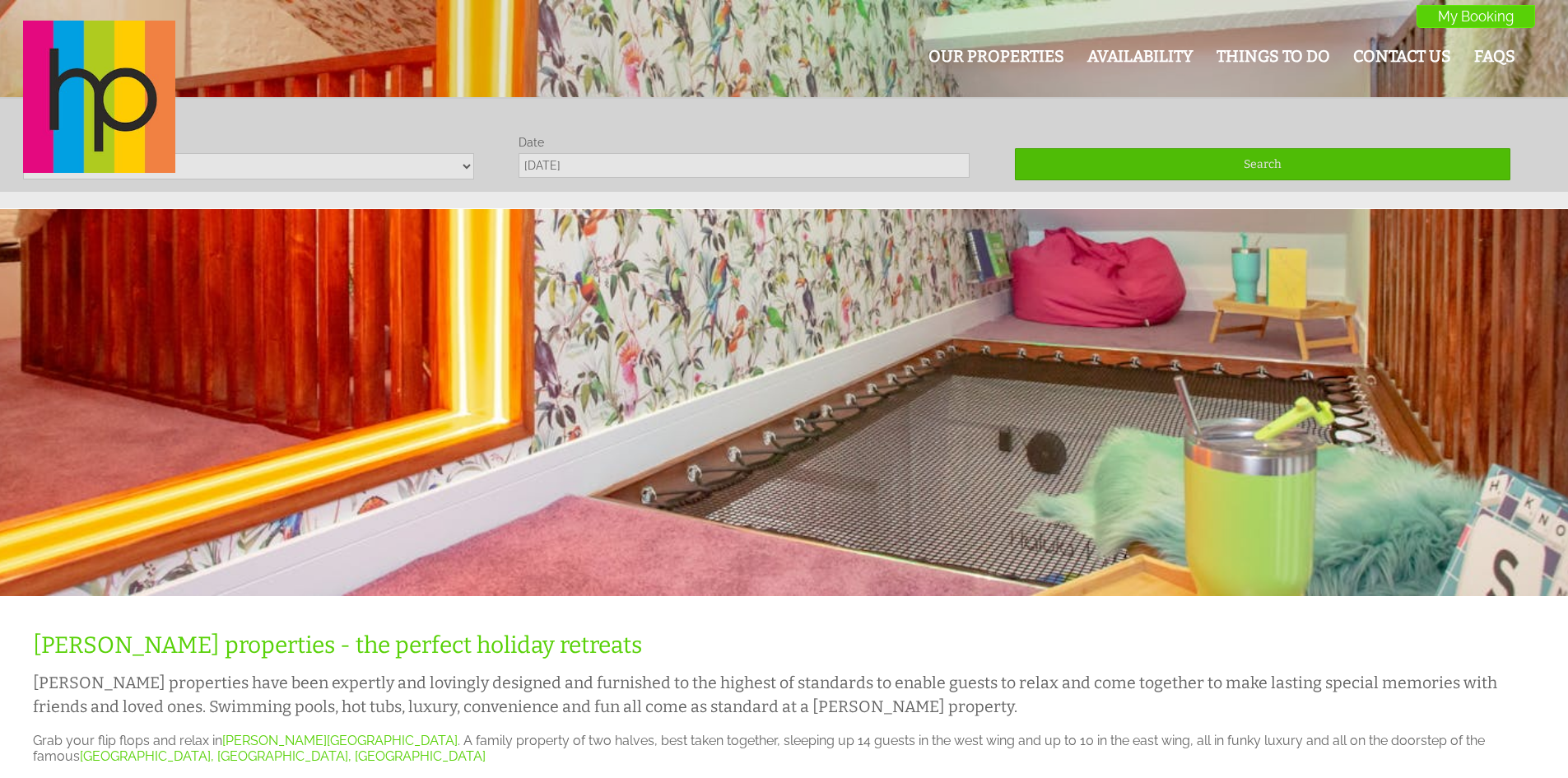
click at [467, 162] on div "Our Properties Availability Things To Do Contact Us FAQs My Booking My Booking" at bounding box center [774, 97] width 1522 height 154
drag, startPoint x: 676, startPoint y: 146, endPoint x: 664, endPoint y: 165, distance: 22.5
click at [674, 149] on div "Our Properties Availability Things To Do Contact Us FAQs My Booking My Booking" at bounding box center [774, 97] width 1522 height 154
click at [661, 170] on div "Our Properties Availability Things To Do Contact Us FAQs My Booking My Booking" at bounding box center [774, 97] width 1522 height 154
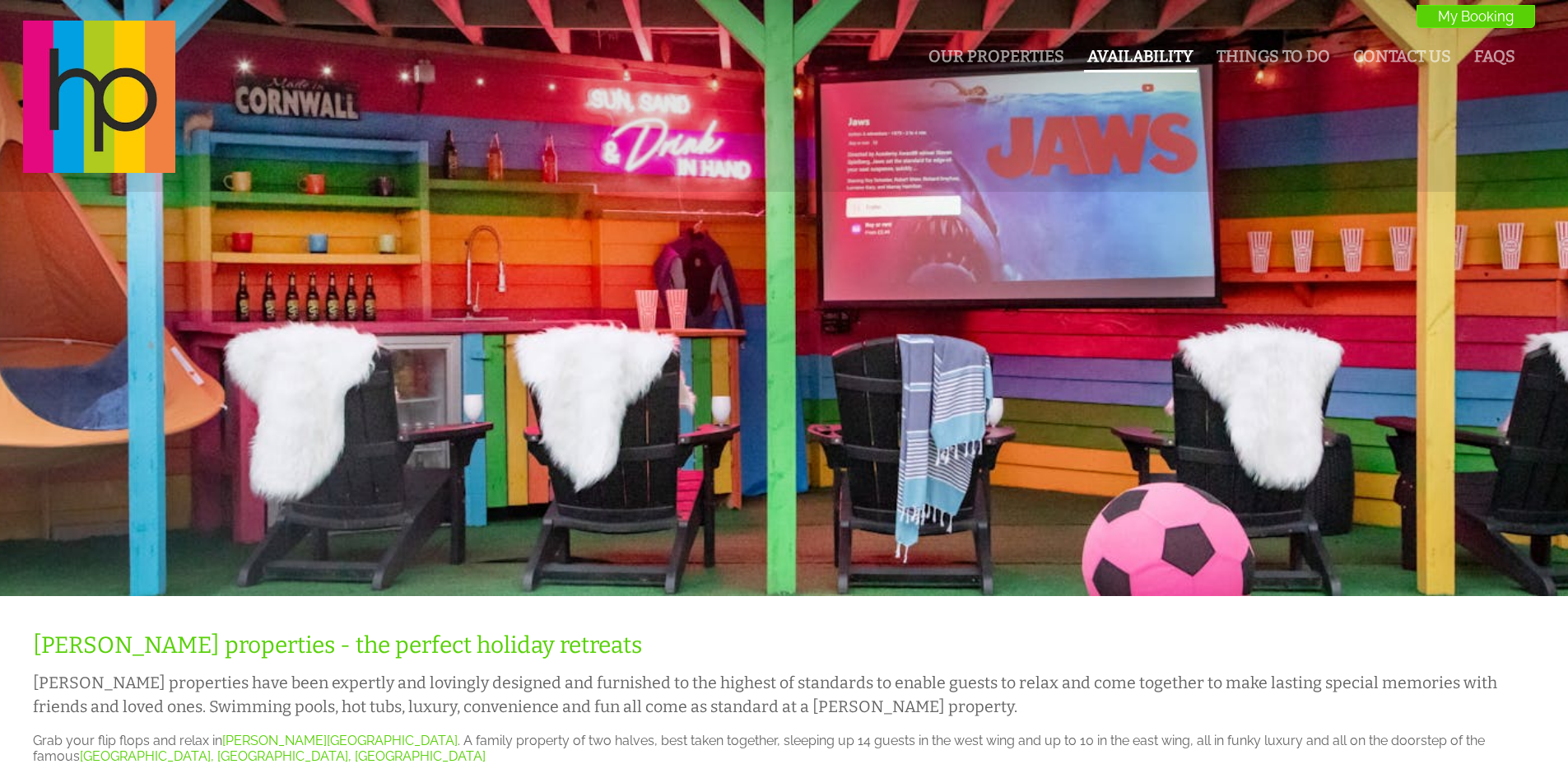
click at [1125, 54] on link "Availability" at bounding box center [1140, 57] width 106 height 19
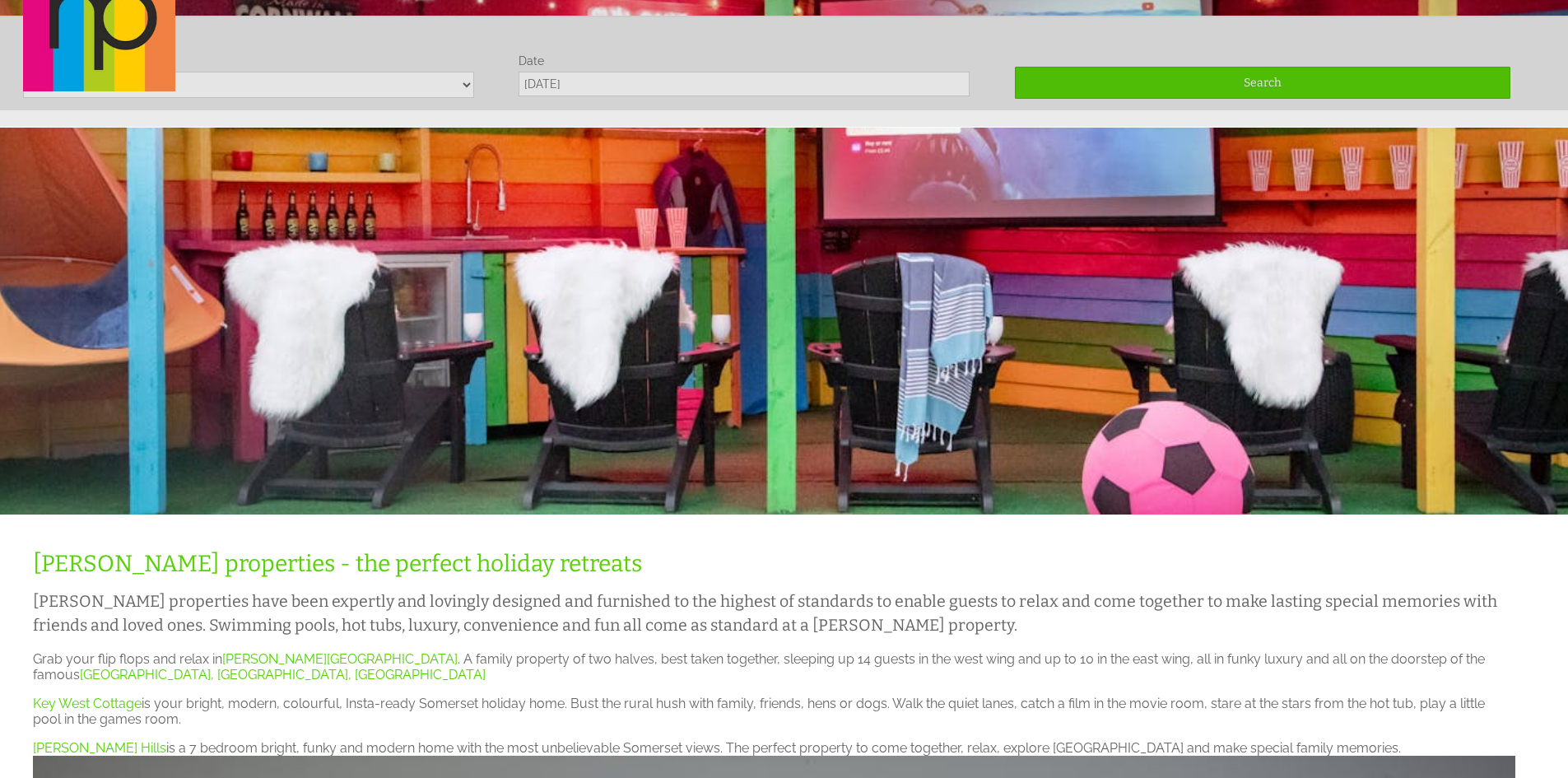
scroll to position [97, 0]
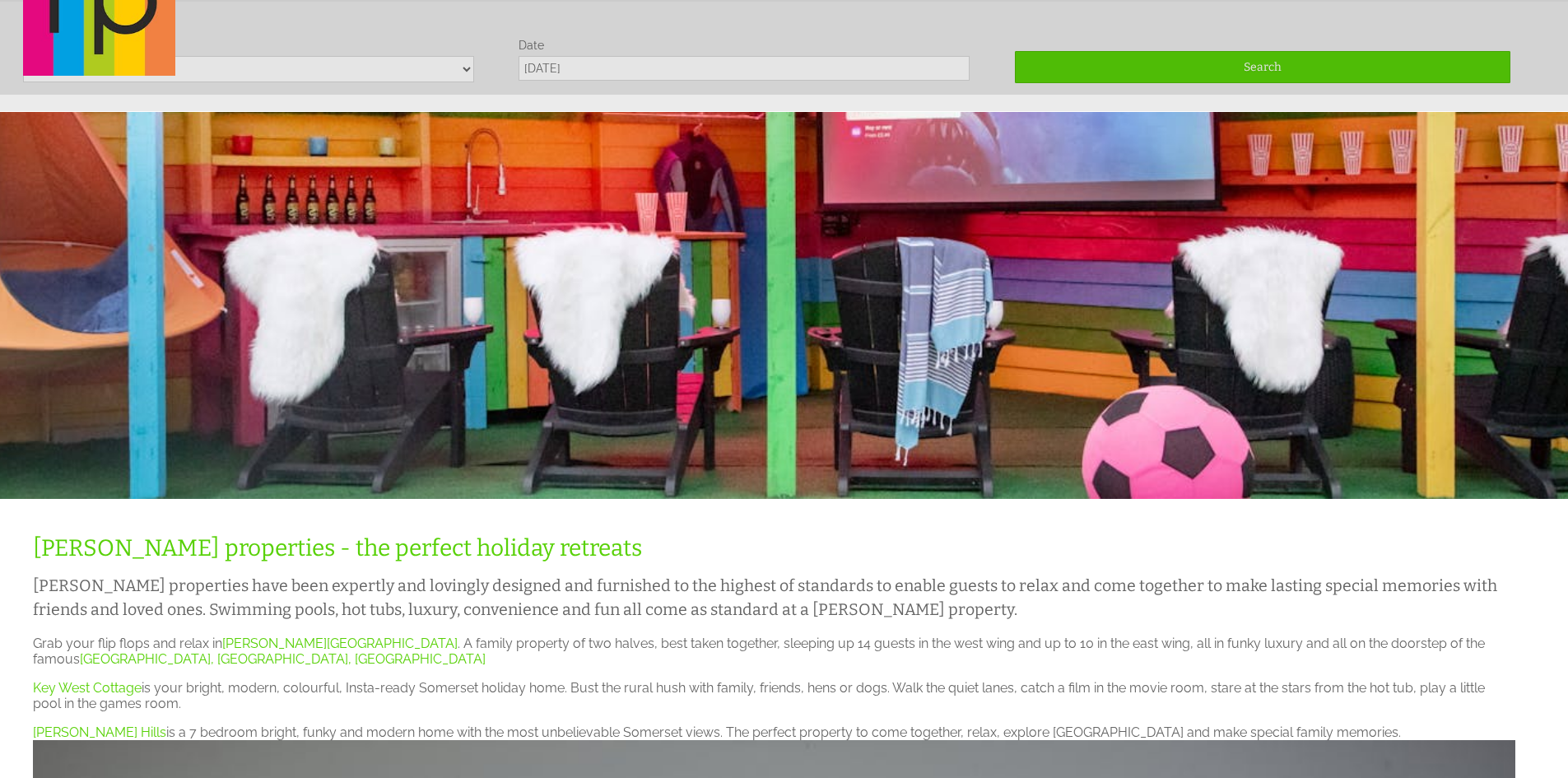
click at [580, 68] on div "Our Properties Availability Things To Do Contact Us FAQs My Booking My Booking" at bounding box center [774, 0] width 1522 height 154
click at [1181, 69] on div "Our Properties Availability Things To Do Contact Us FAQs My Booking My Booking" at bounding box center [774, 0] width 1522 height 154
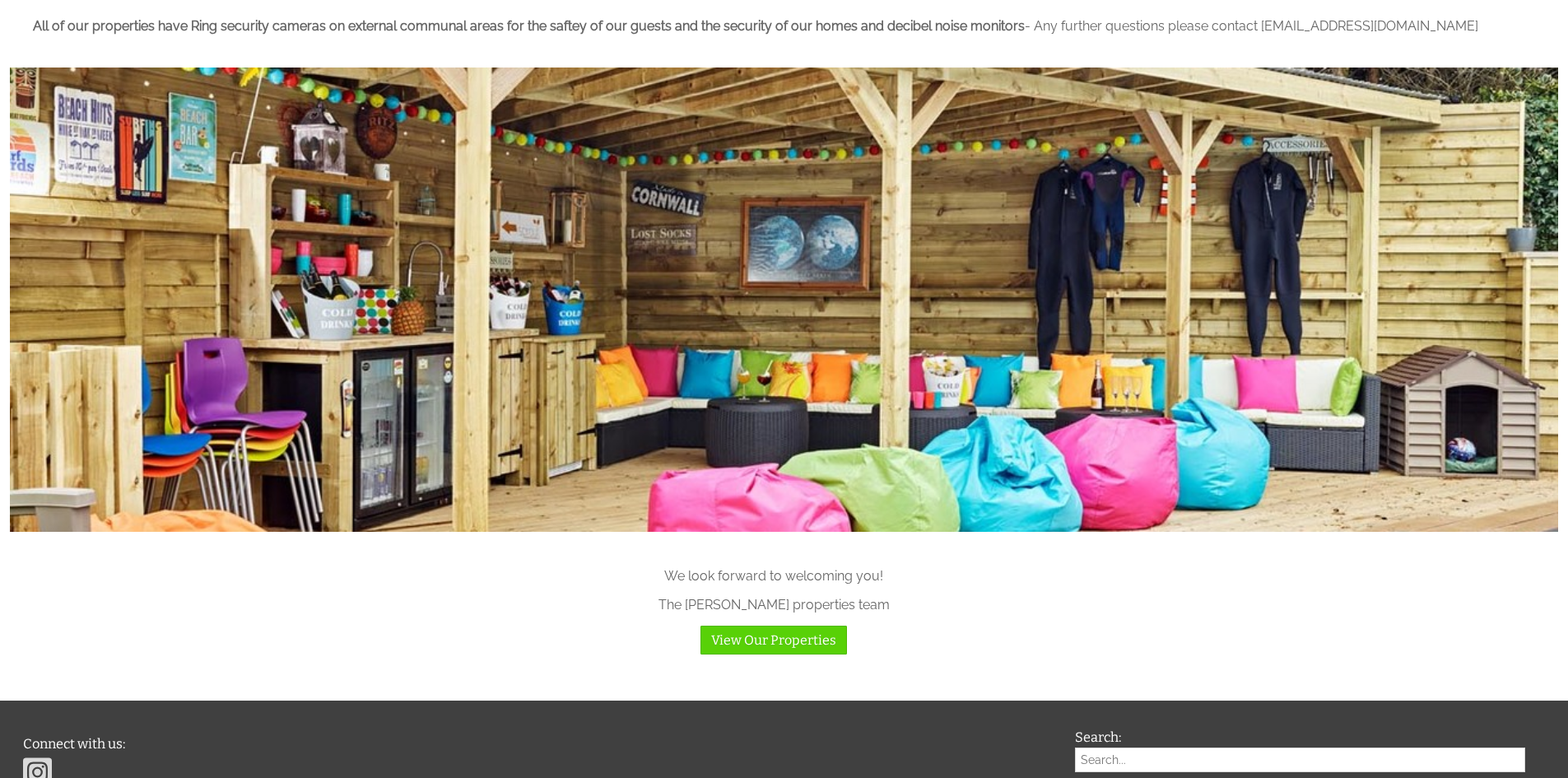
scroll to position [1811, 0]
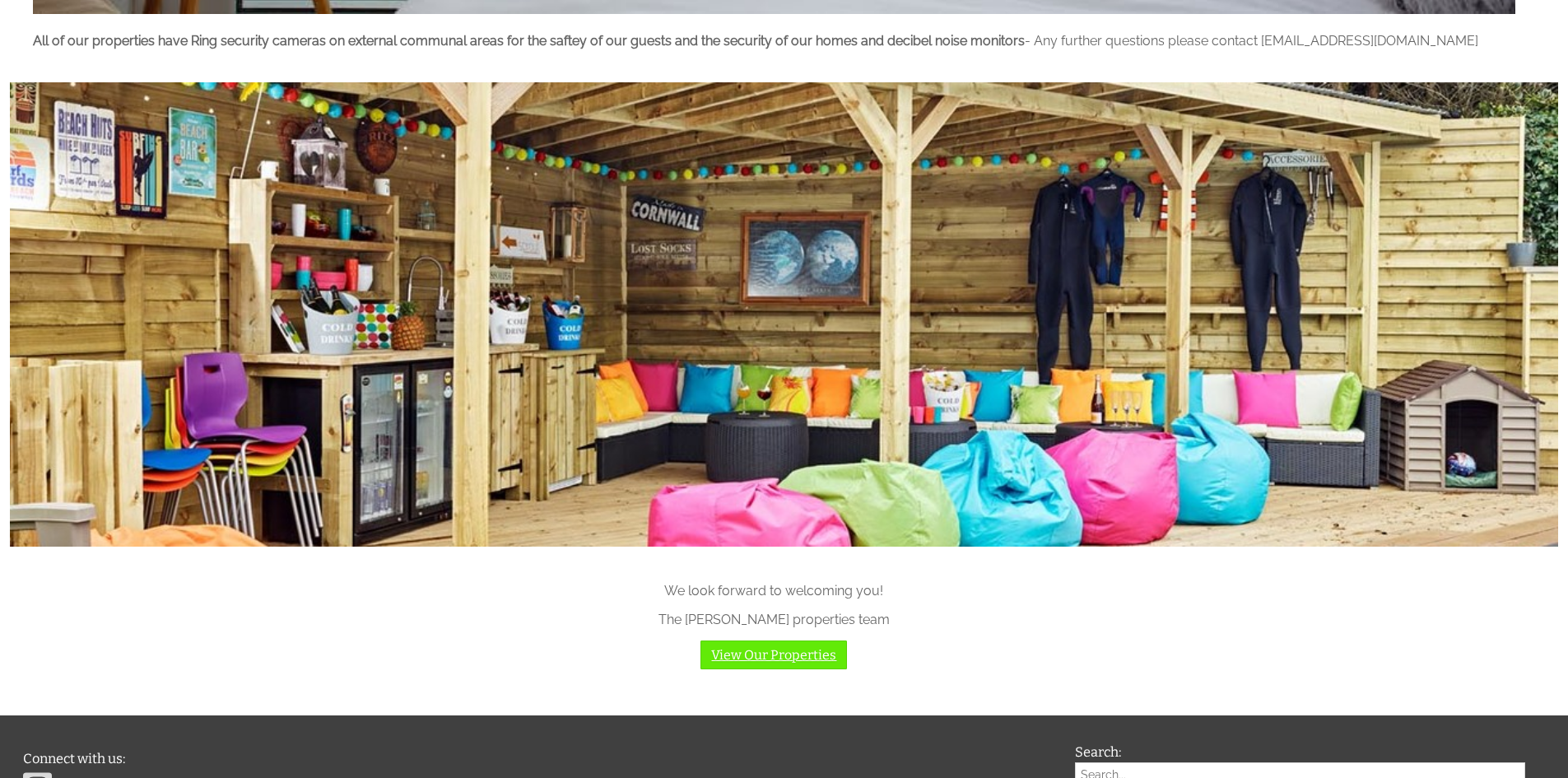
click at [775, 651] on link "View Our Properties" at bounding box center [773, 655] width 147 height 29
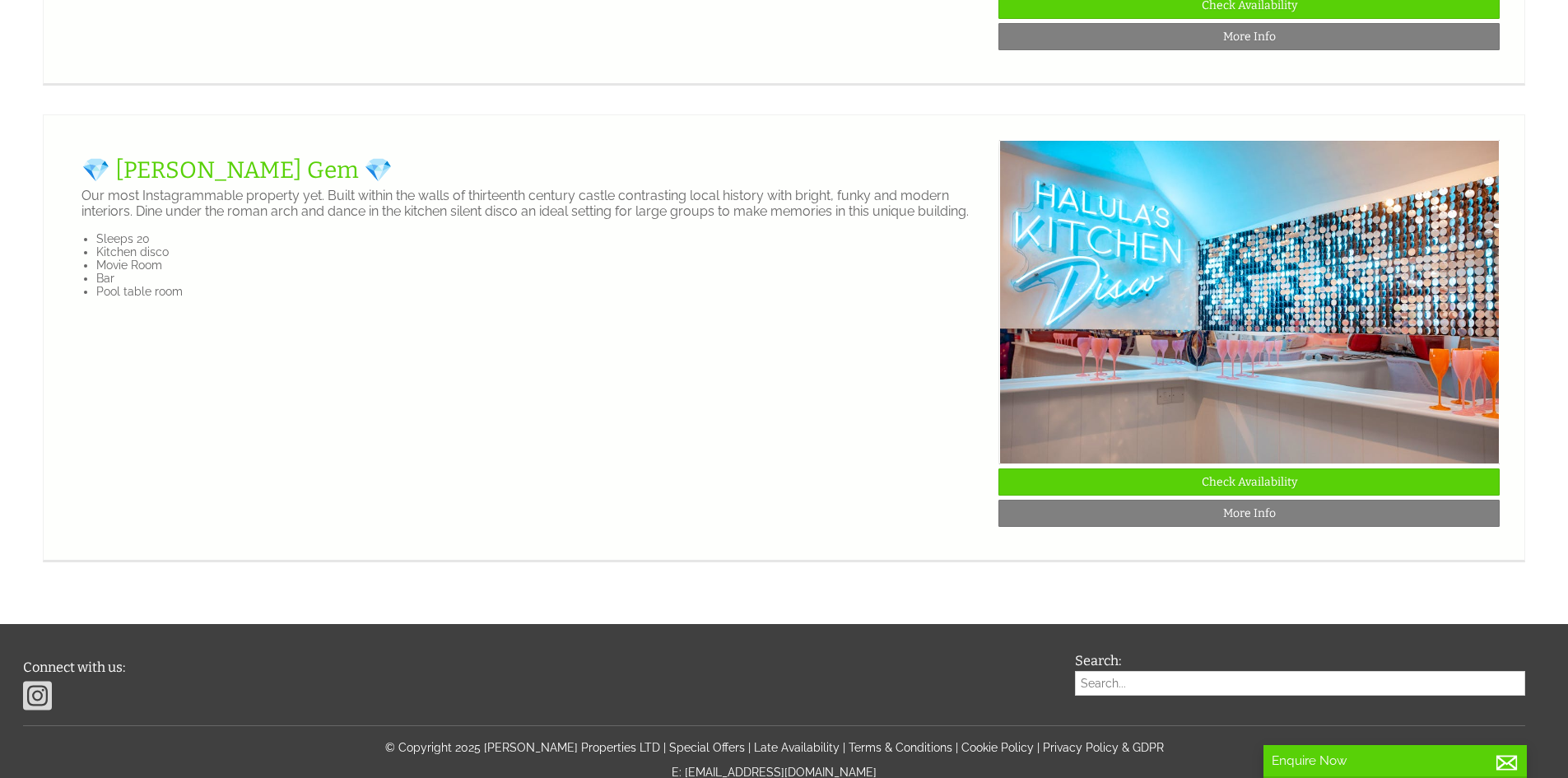
scroll to position [3006, 0]
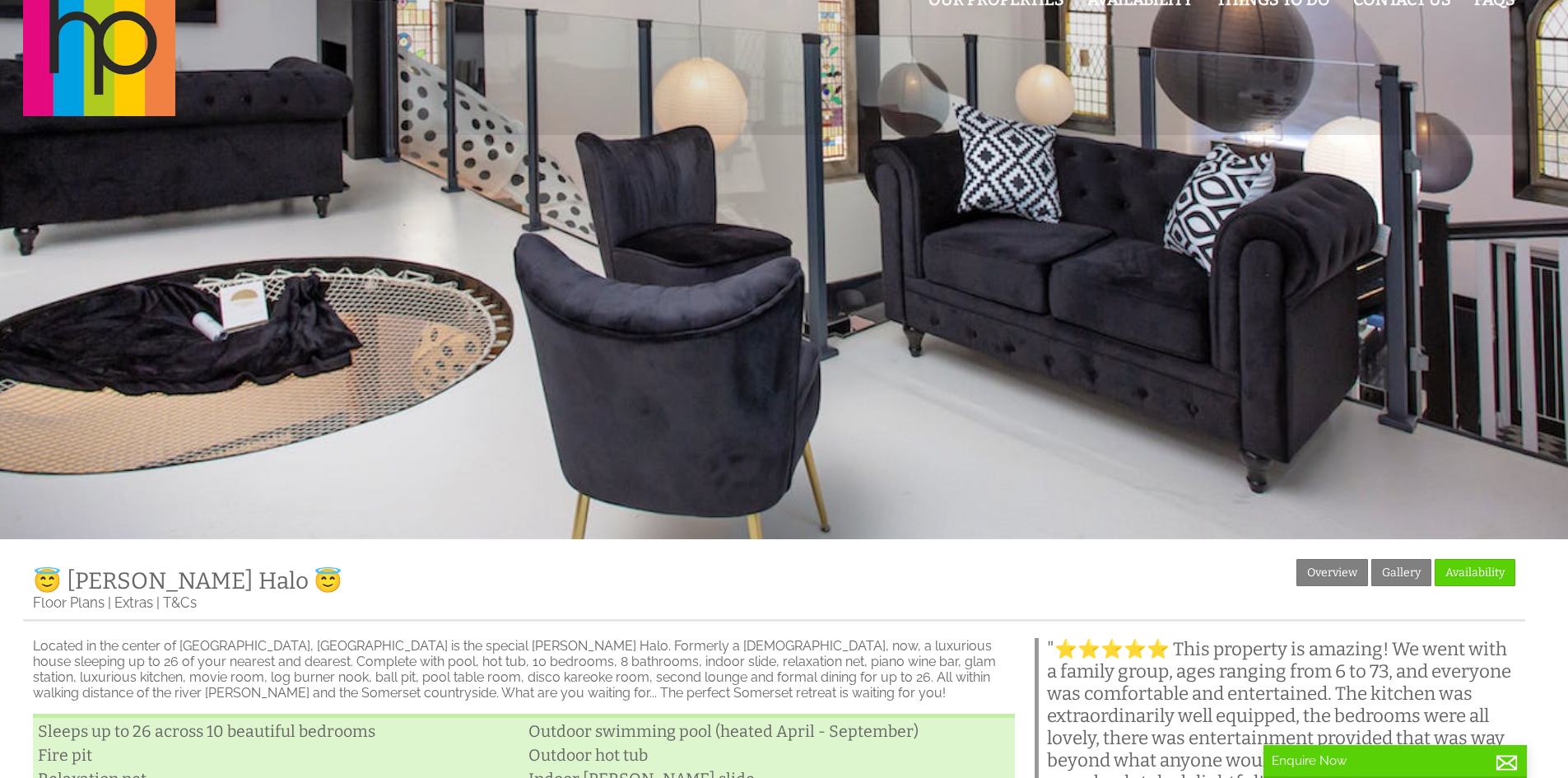
scroll to position [83, 0]
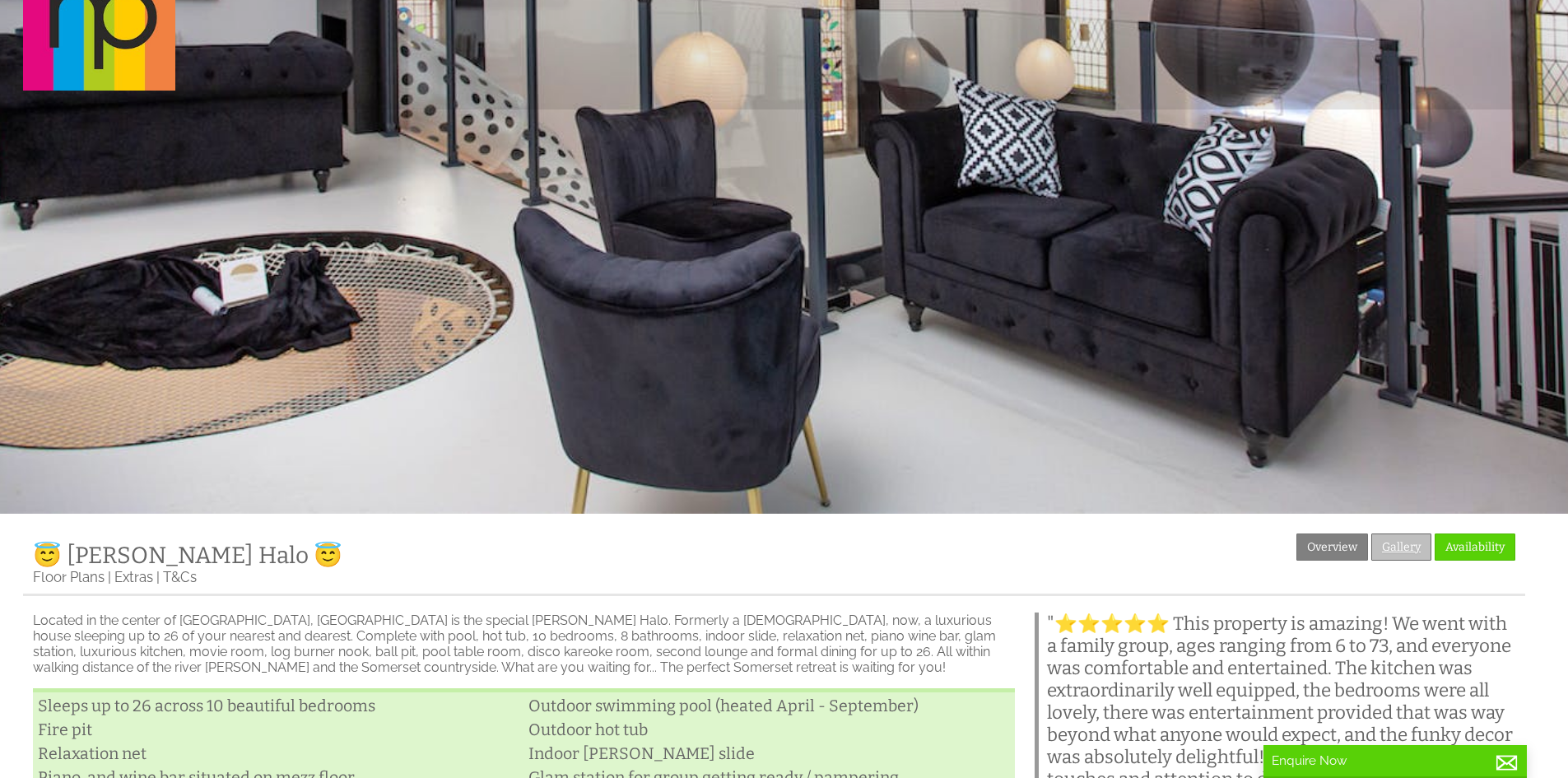
click at [1380, 537] on link "Gallery" at bounding box center [1401, 547] width 60 height 27
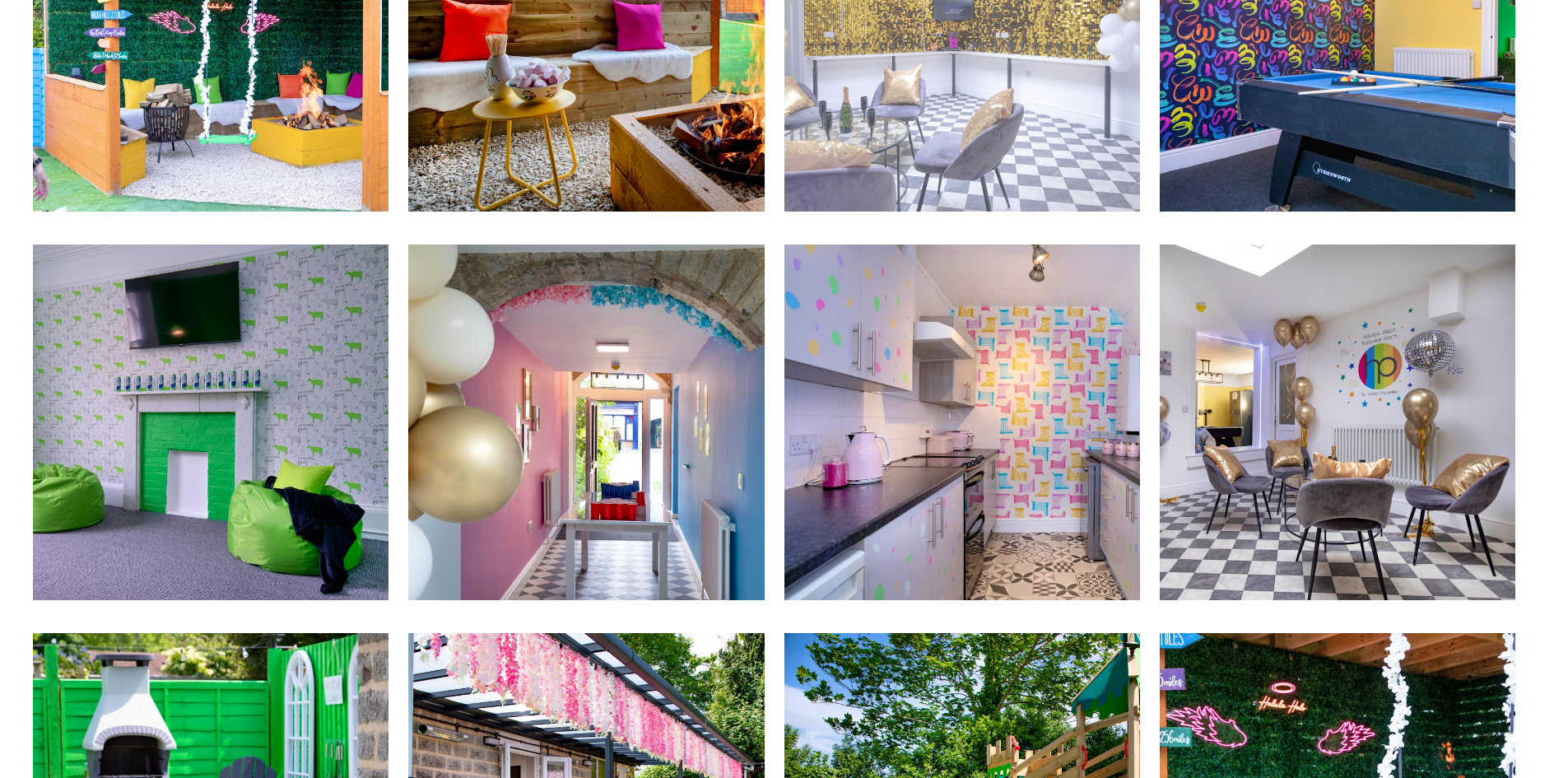
scroll to position [3951, 0]
